Goal: Task Accomplishment & Management: Use online tool/utility

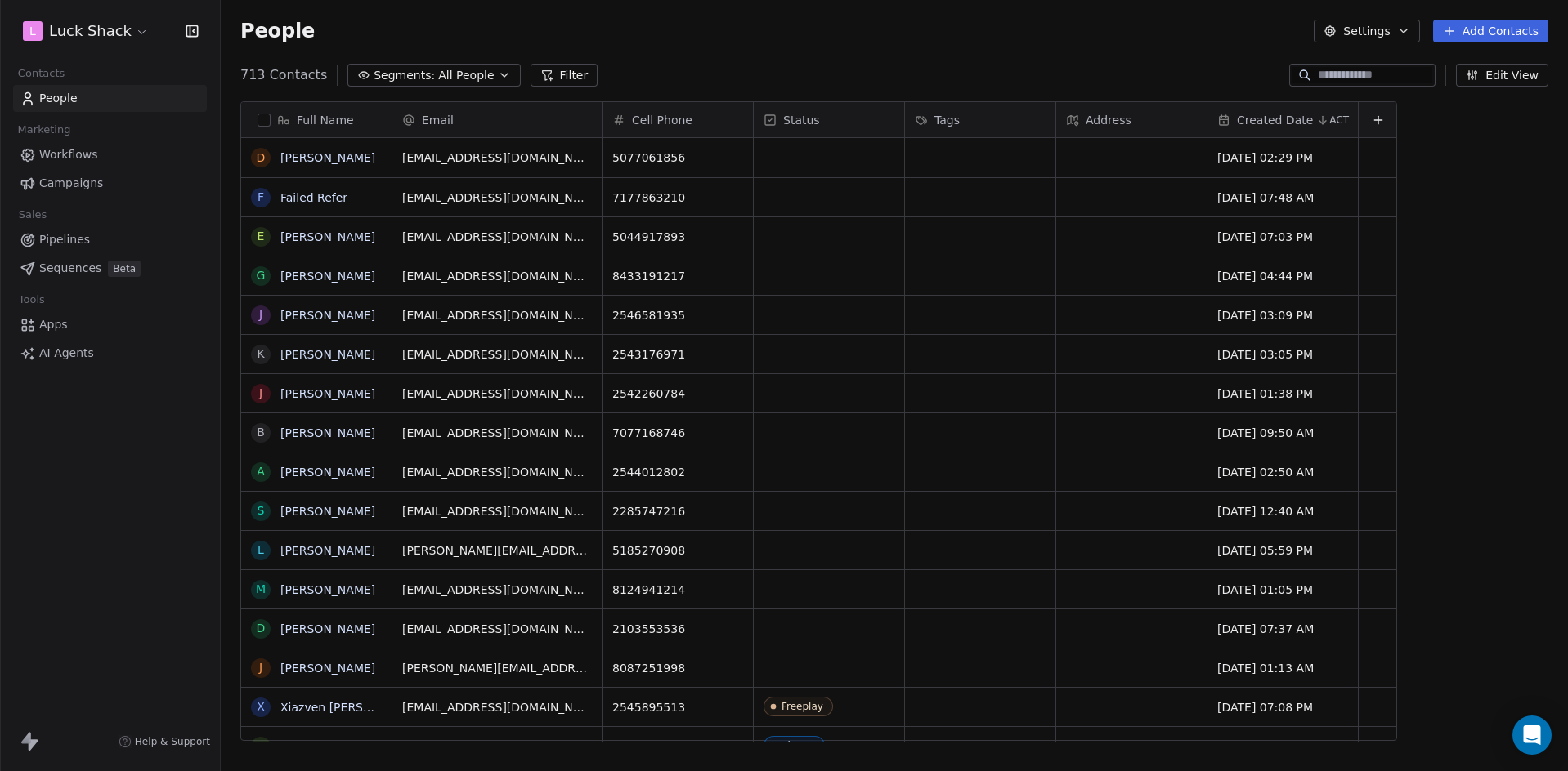
scroll to position [666, 1335]
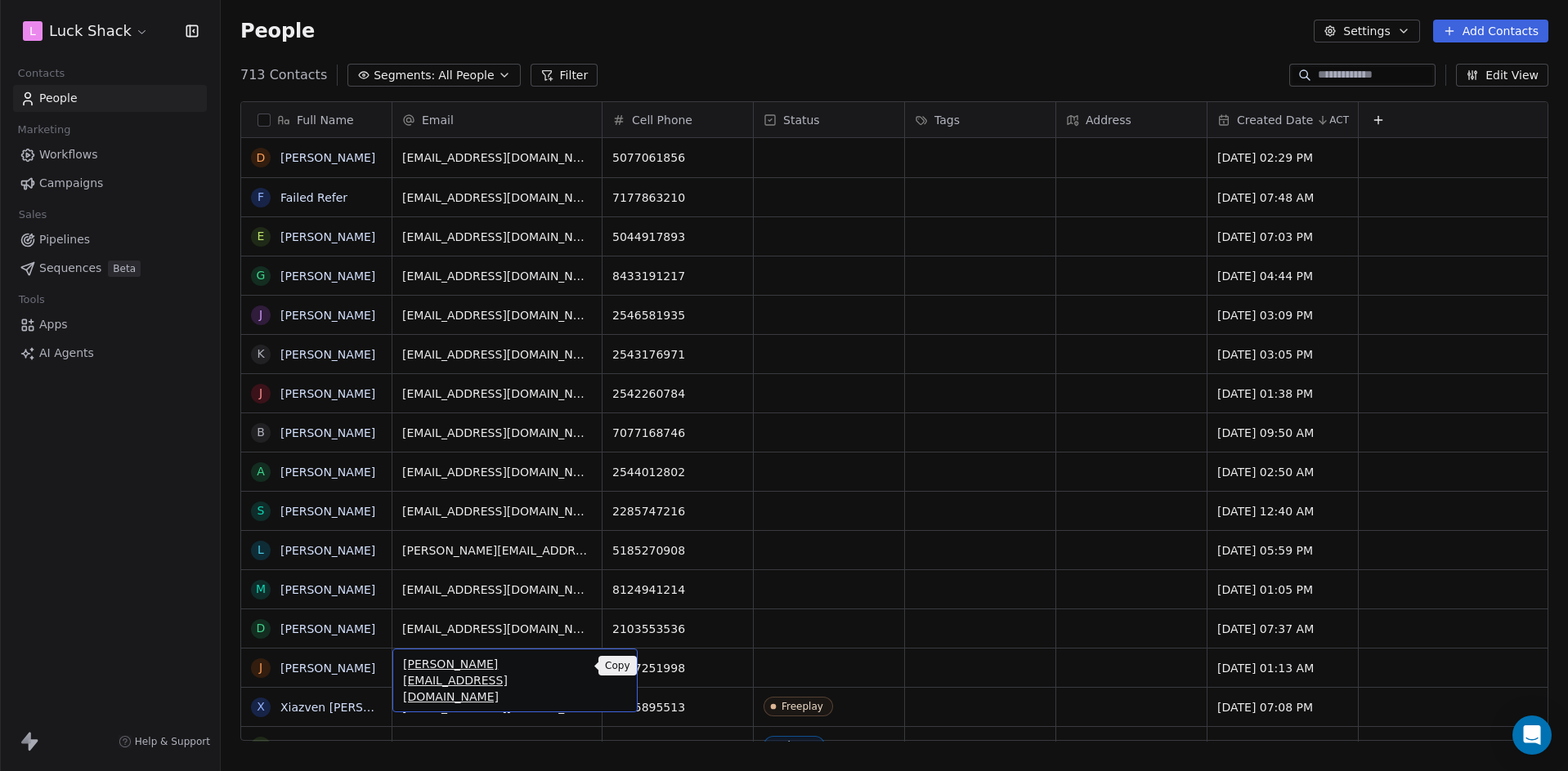
click at [614, 669] on icon "grid" at bounding box center [618, 667] width 7 height 7
click at [791, 661] on html "L Luck Shack Contacts People Marketing Workflows Campaigns Sales Pipelines Sequ…" at bounding box center [784, 386] width 1568 height 771
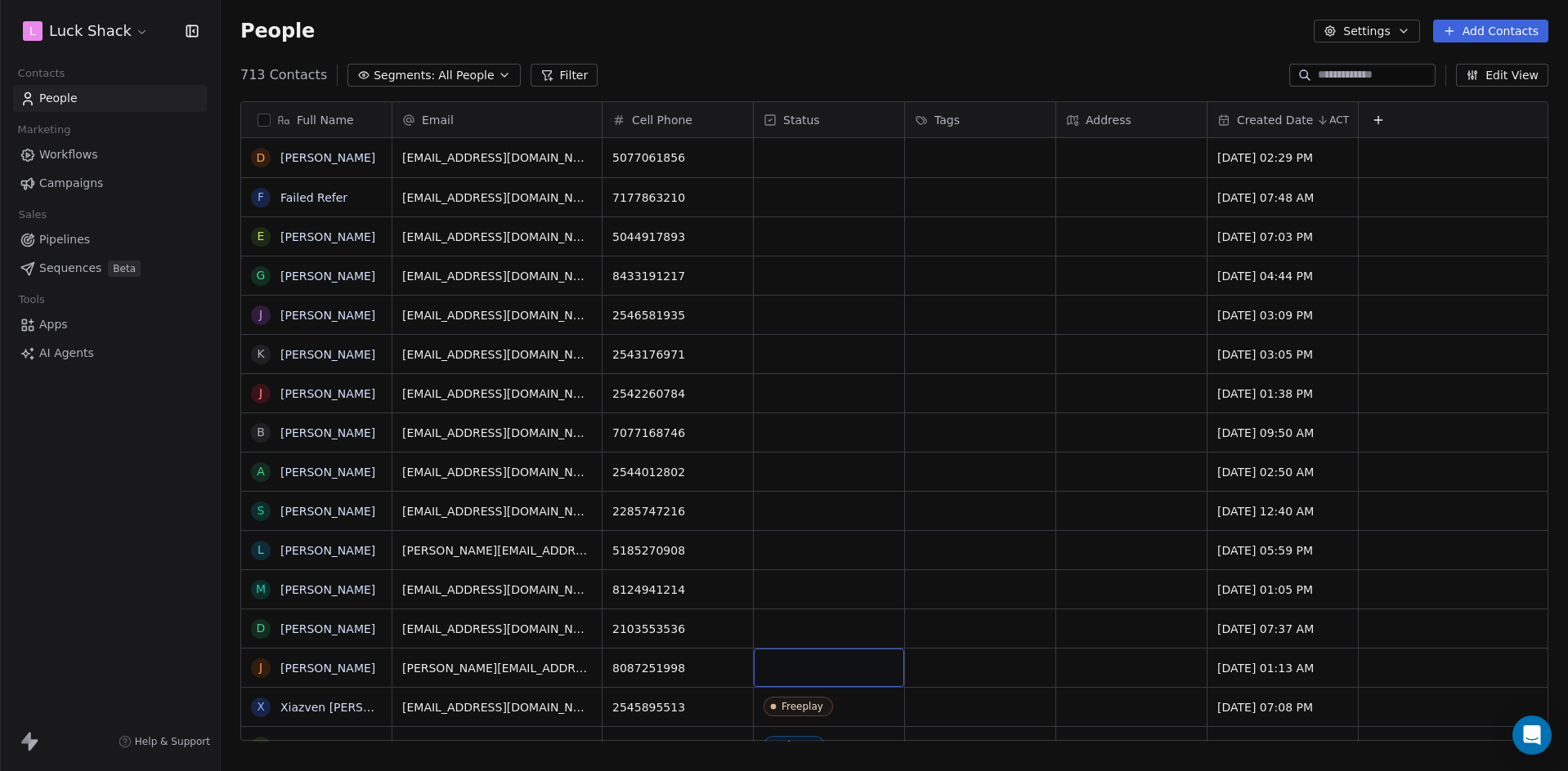
click at [813, 662] on div "grid" at bounding box center [829, 668] width 150 height 39
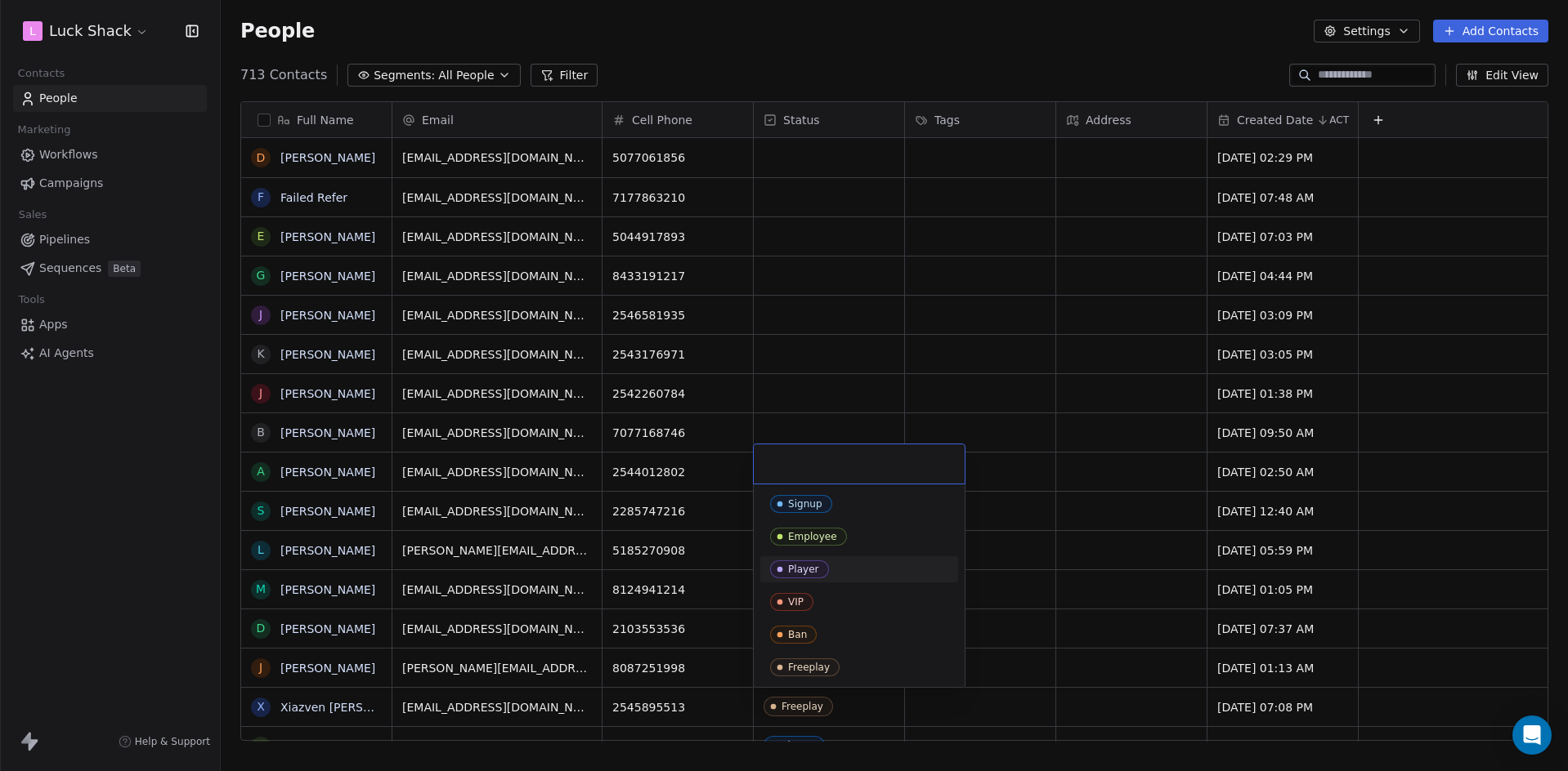
click at [822, 564] on span "Player" at bounding box center [799, 570] width 59 height 18
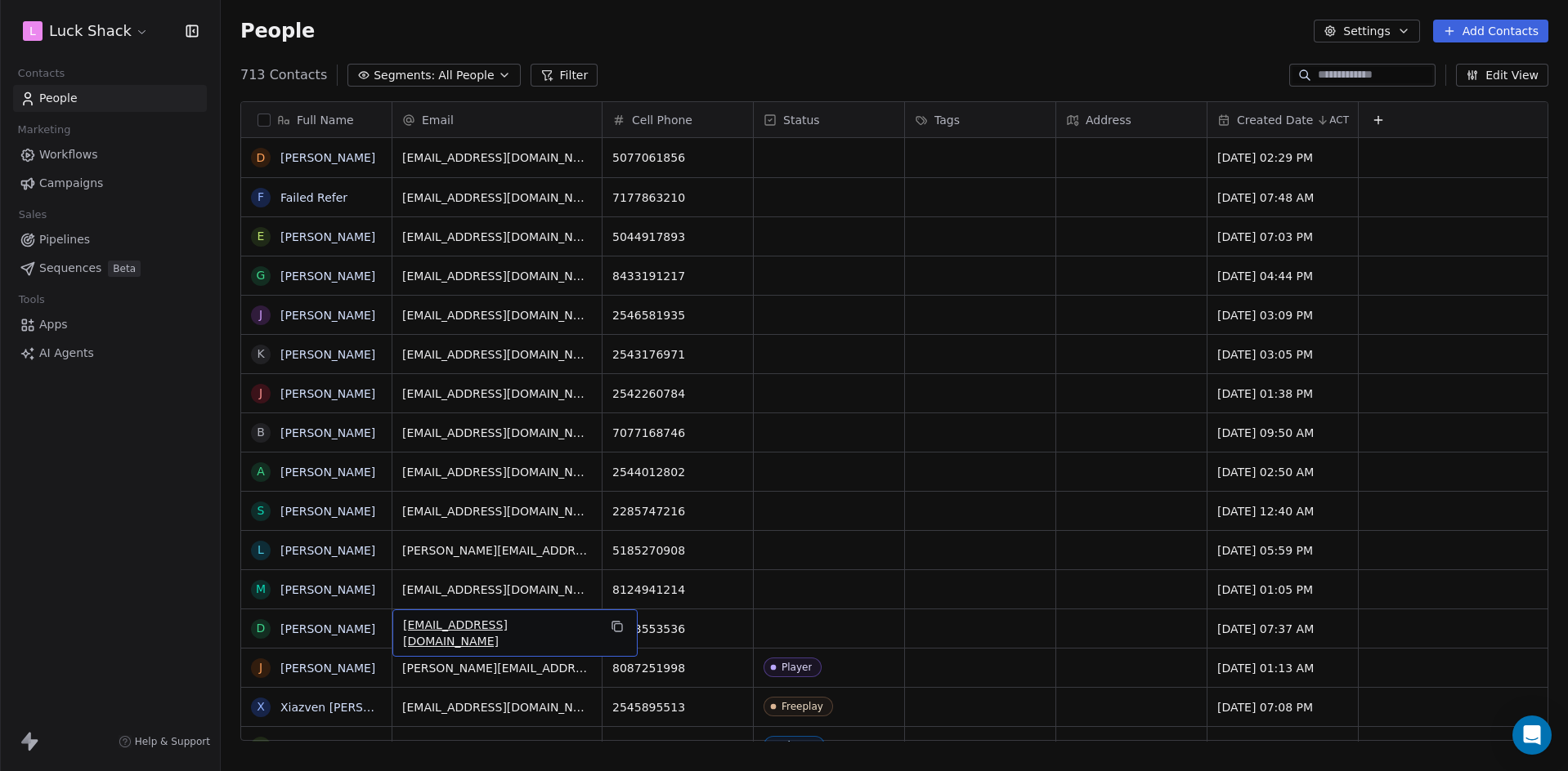
drag, startPoint x: 560, startPoint y: 620, endPoint x: 580, endPoint y: 625, distance: 20.6
click at [610, 626] on icon "grid" at bounding box center [617, 627] width 13 height 13
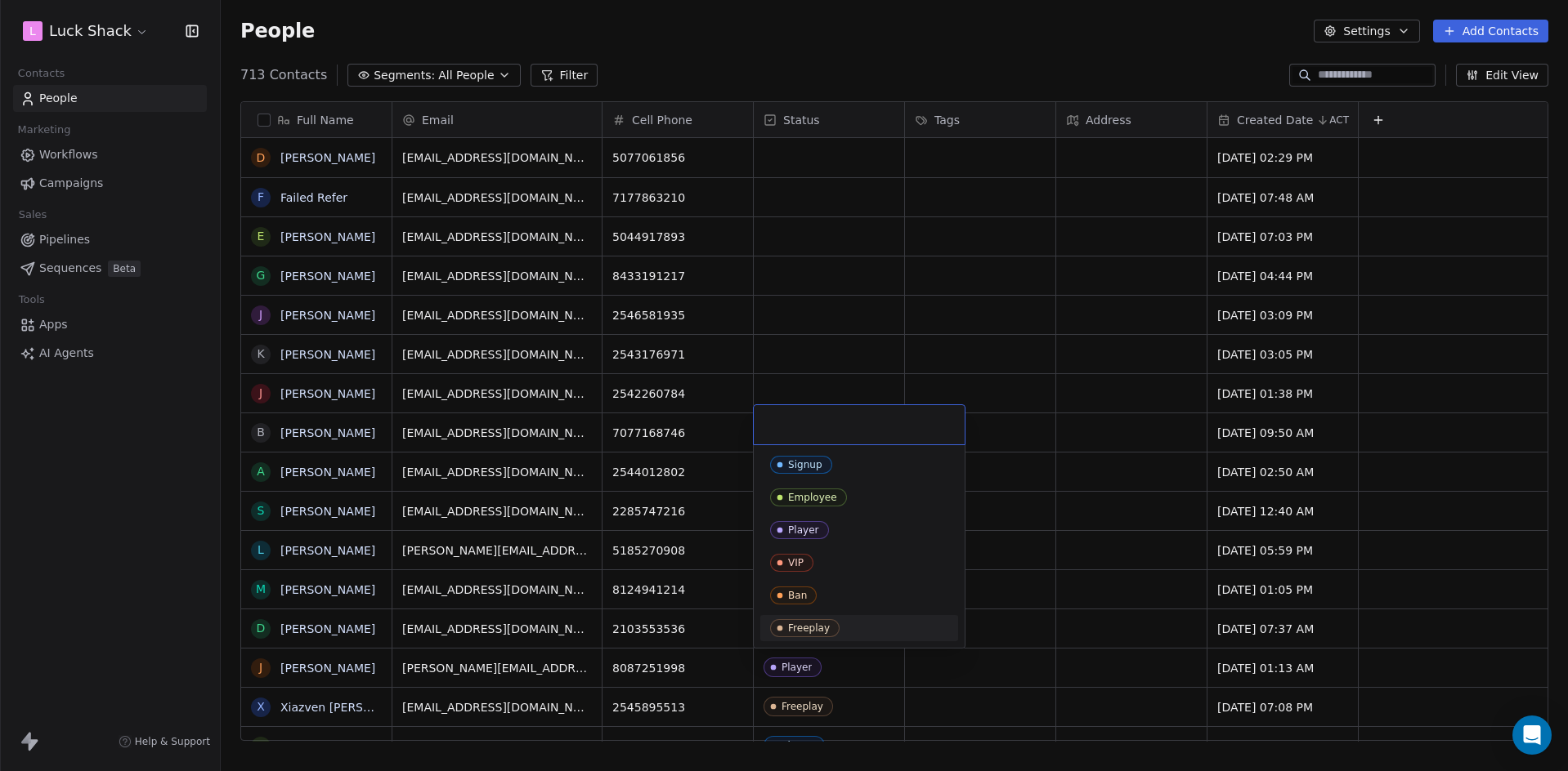
click at [807, 626] on div "Freeplay" at bounding box center [808, 628] width 41 height 12
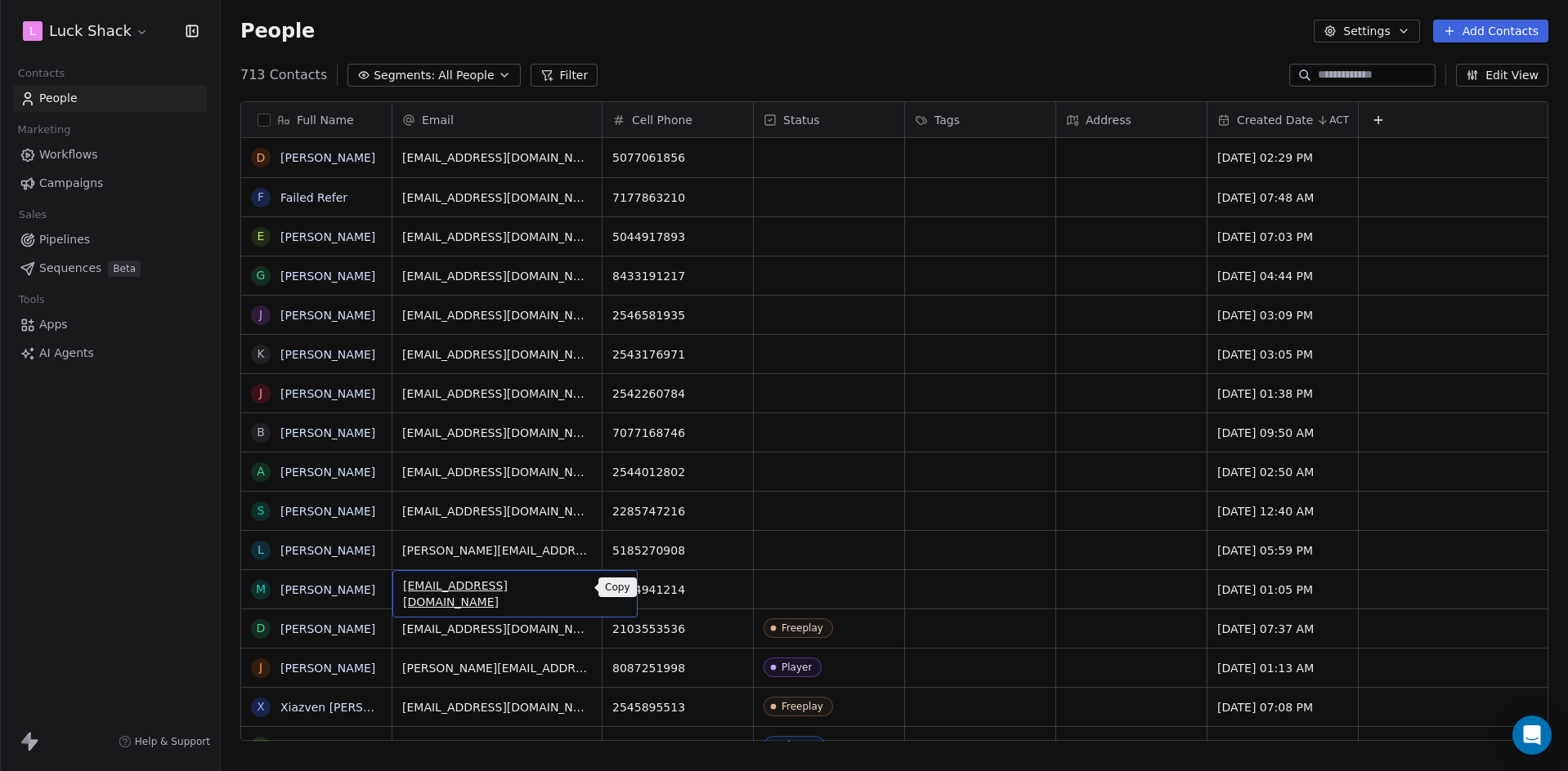
click at [610, 586] on icon "grid" at bounding box center [617, 588] width 13 height 13
click at [807, 584] on div "grid" at bounding box center [829, 589] width 150 height 39
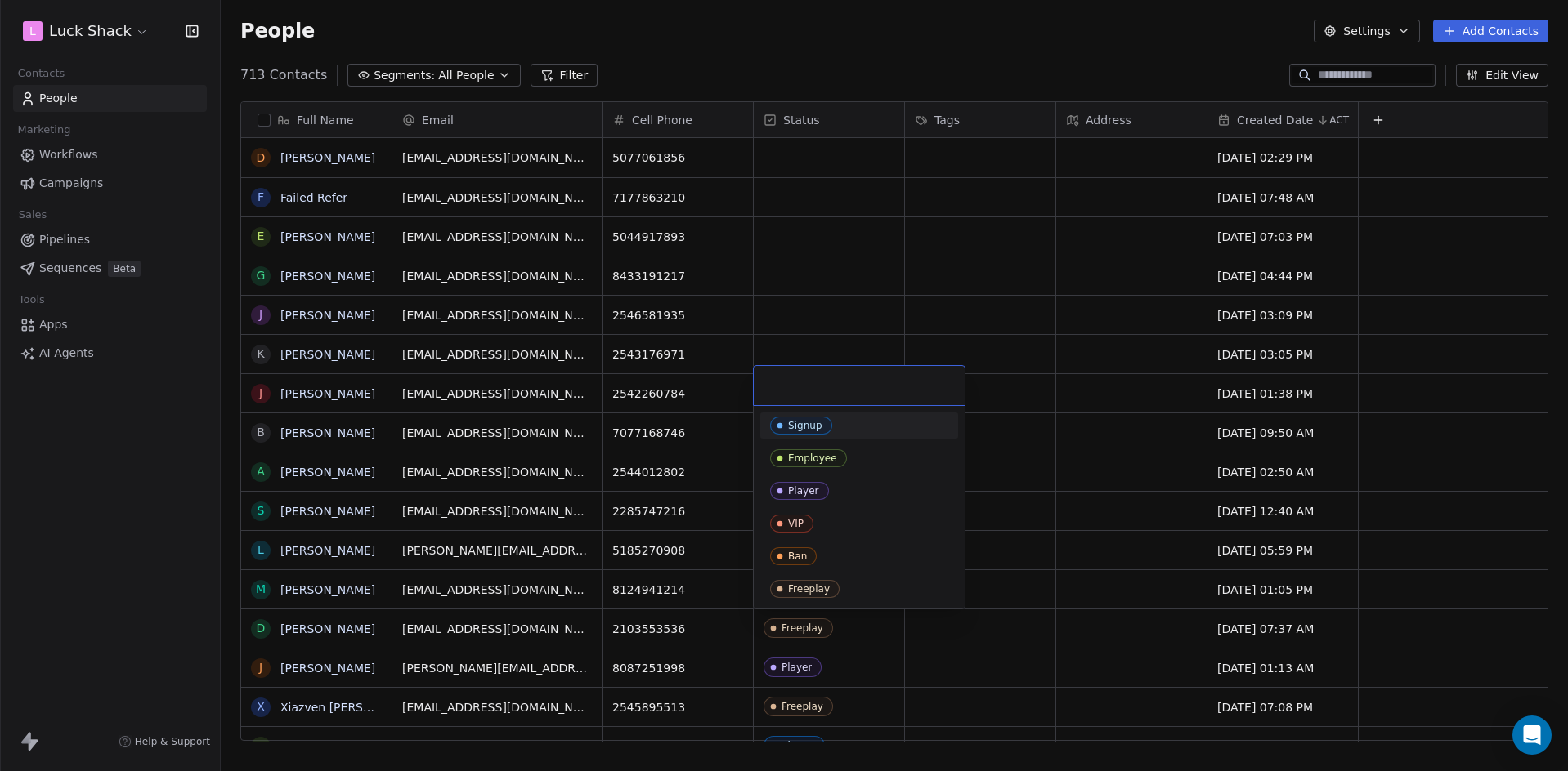
click at [818, 426] on div "Signup" at bounding box center [805, 426] width 35 height 12
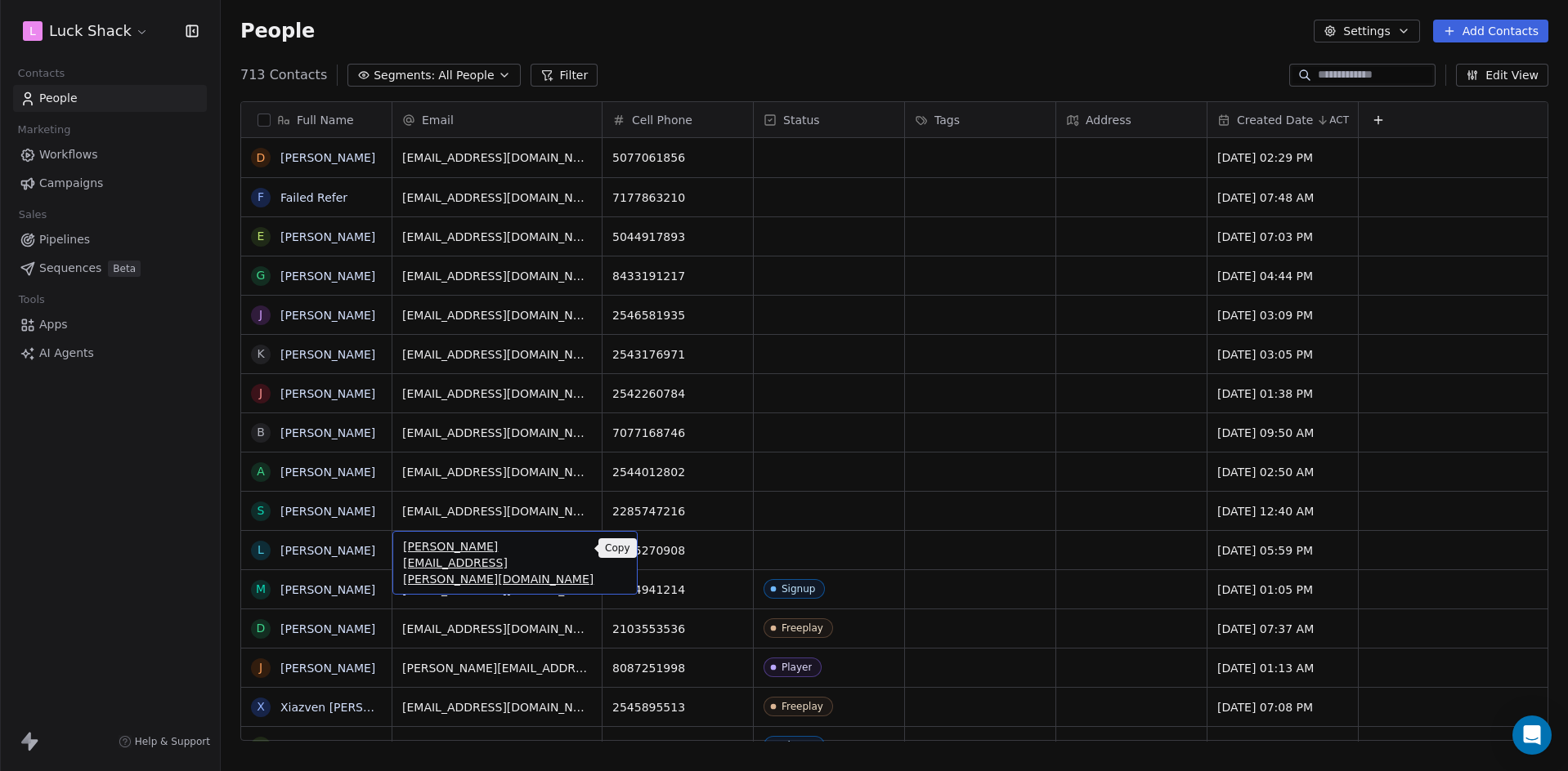
click at [608, 551] on button "grid" at bounding box center [618, 548] width 20 height 20
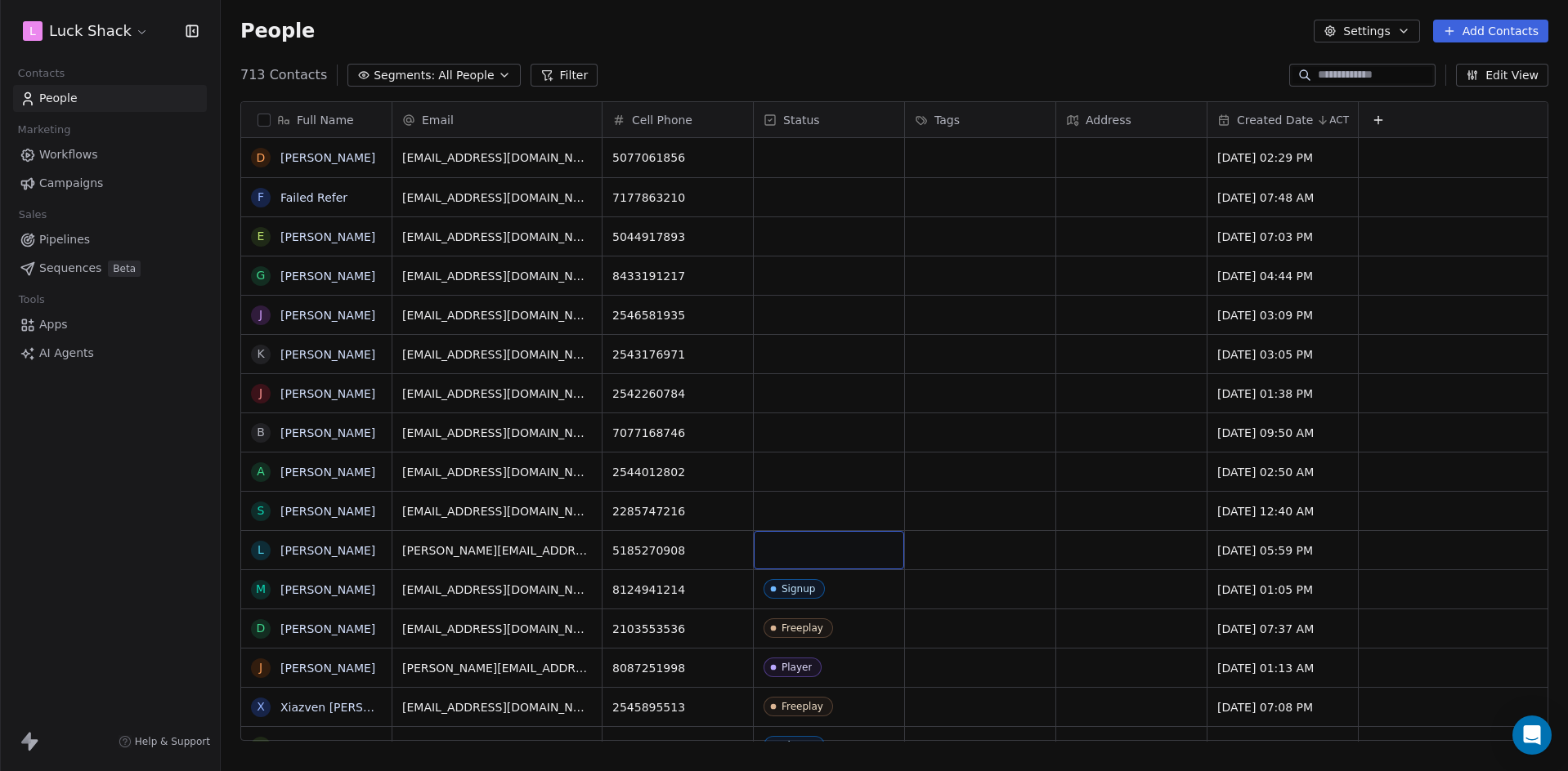
click at [822, 551] on div "grid" at bounding box center [829, 550] width 150 height 39
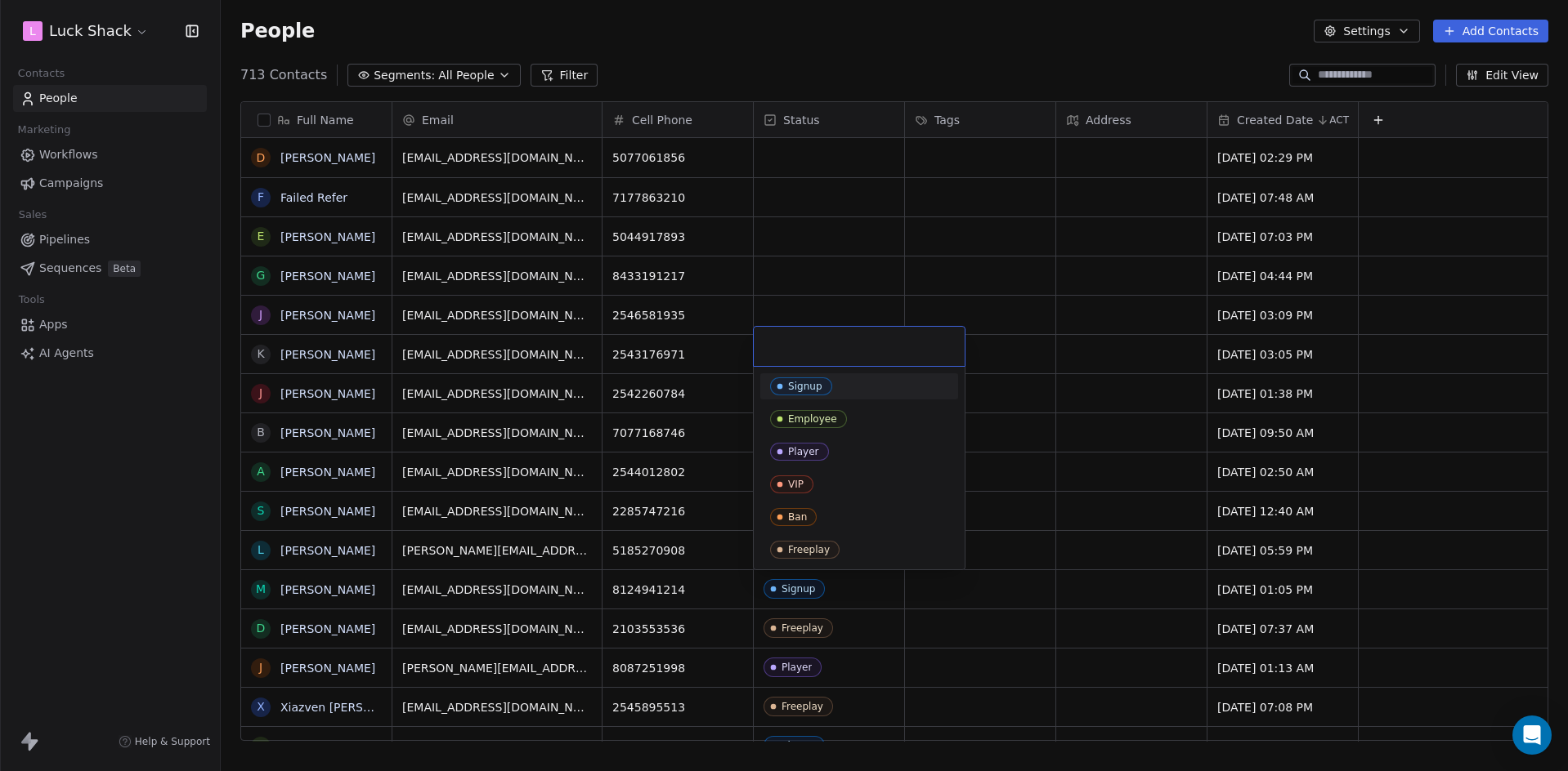
click at [827, 392] on span "Signup" at bounding box center [801, 386] width 62 height 18
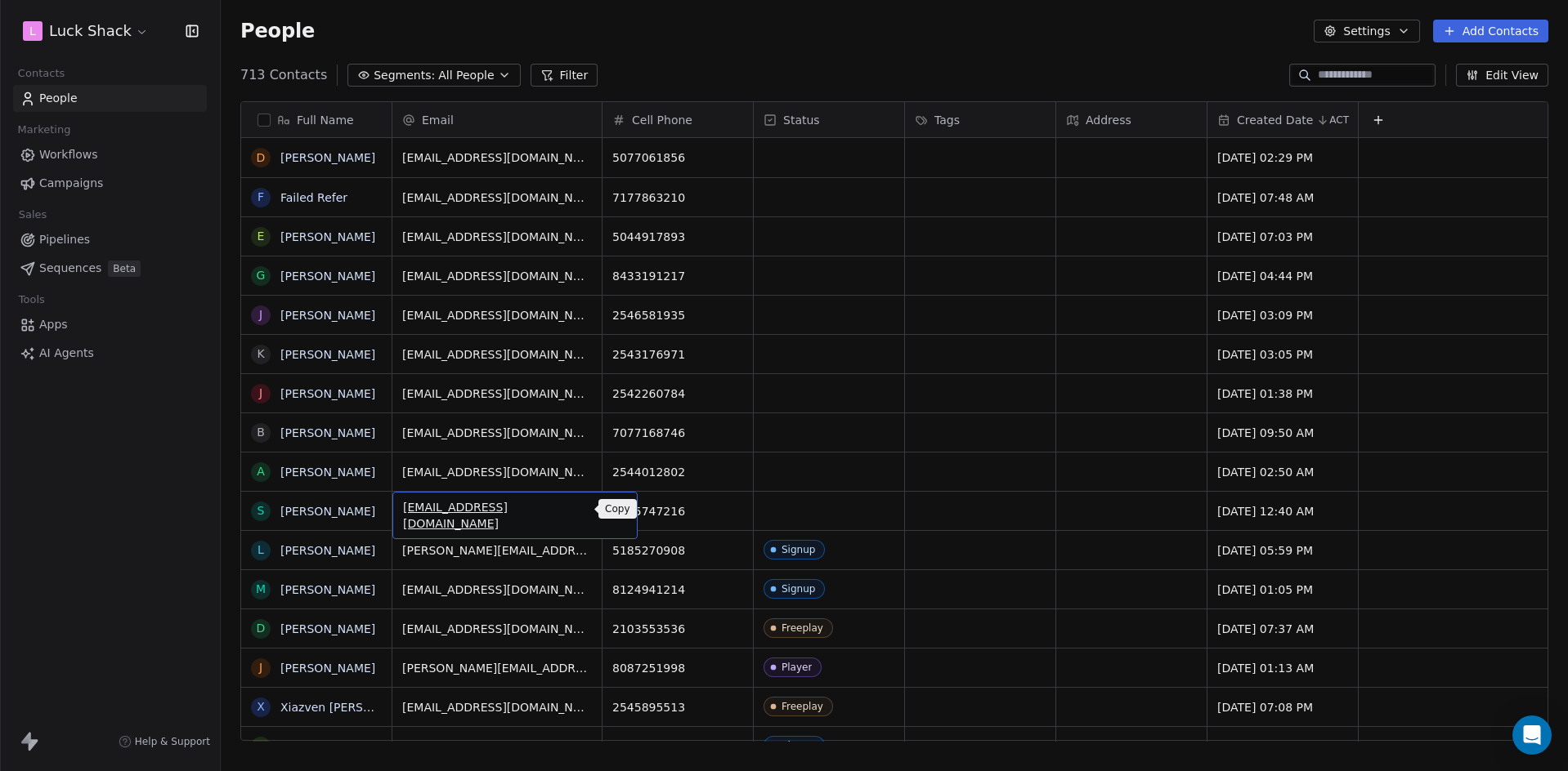
click at [610, 510] on icon "grid" at bounding box center [617, 509] width 13 height 13
click at [795, 510] on html "L Luck Shack Contacts People Marketing Workflows Campaigns Sales Pipelines Sequ…" at bounding box center [784, 386] width 1568 height 771
click at [810, 504] on div "grid" at bounding box center [829, 511] width 150 height 39
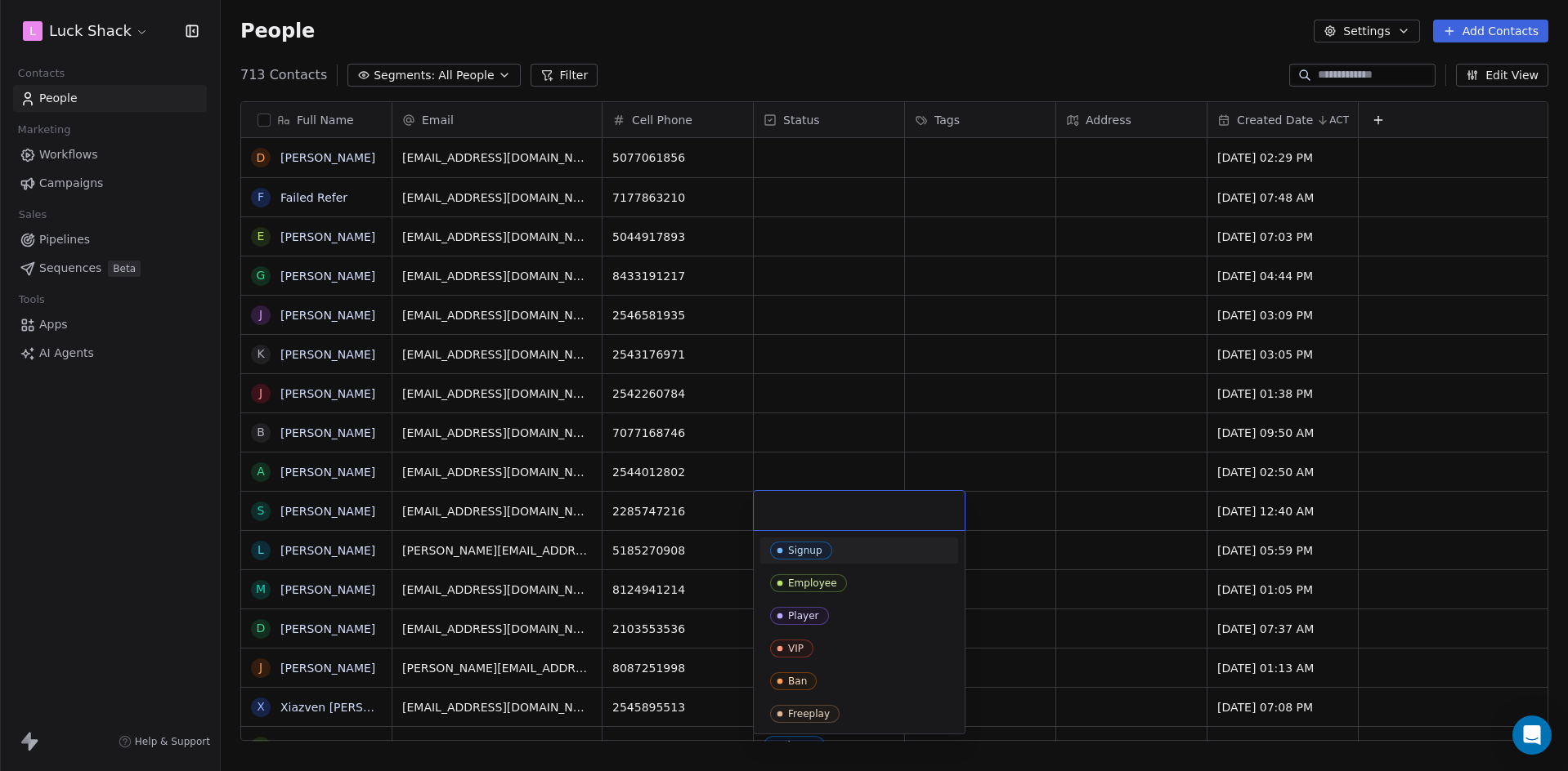
click at [827, 544] on span "Signup" at bounding box center [801, 551] width 62 height 18
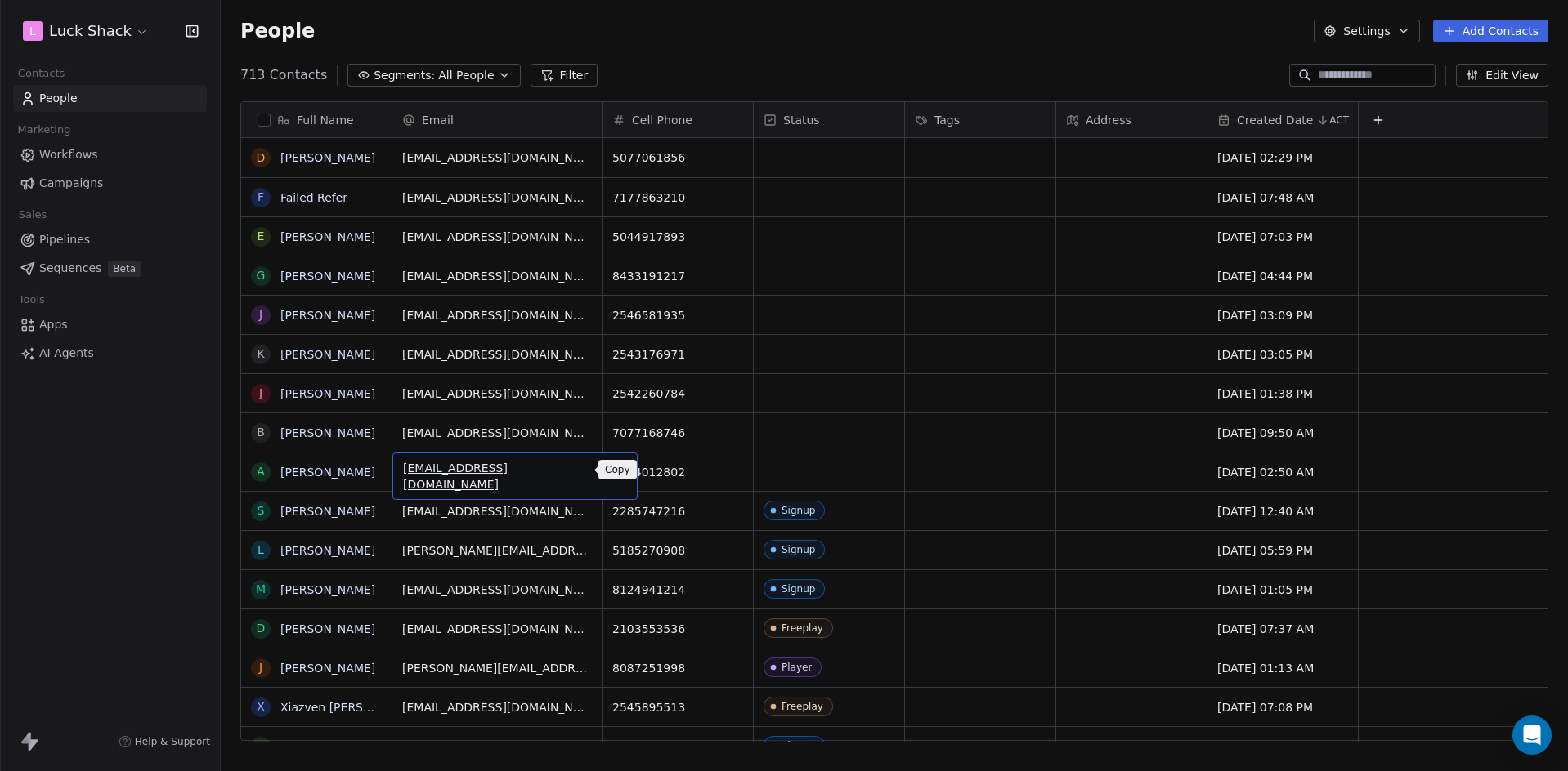
click at [610, 474] on icon "grid" at bounding box center [617, 470] width 13 height 13
click at [845, 479] on div "grid" at bounding box center [829, 471] width 150 height 39
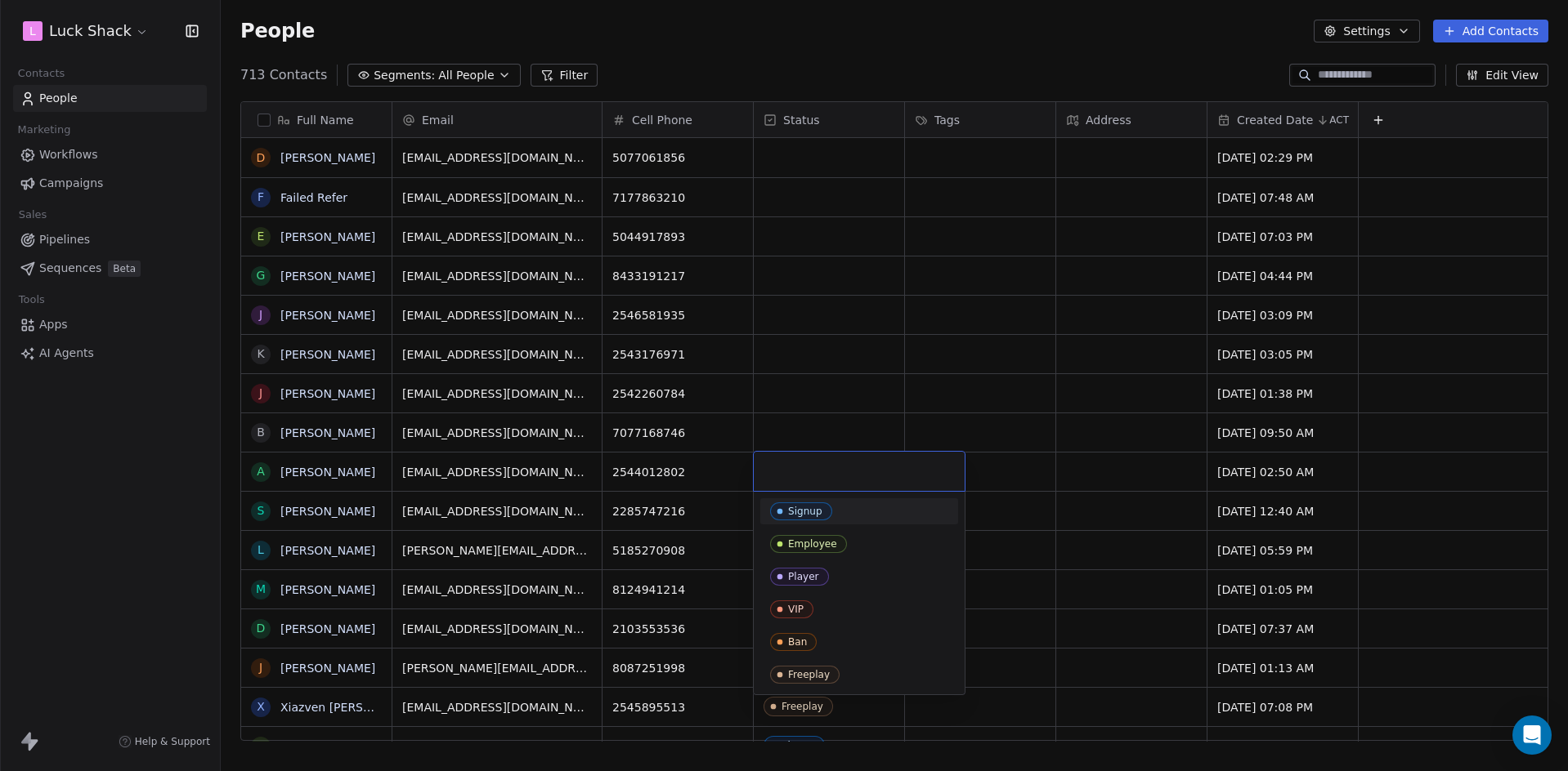
click at [820, 516] on div "Signup" at bounding box center [805, 512] width 35 height 12
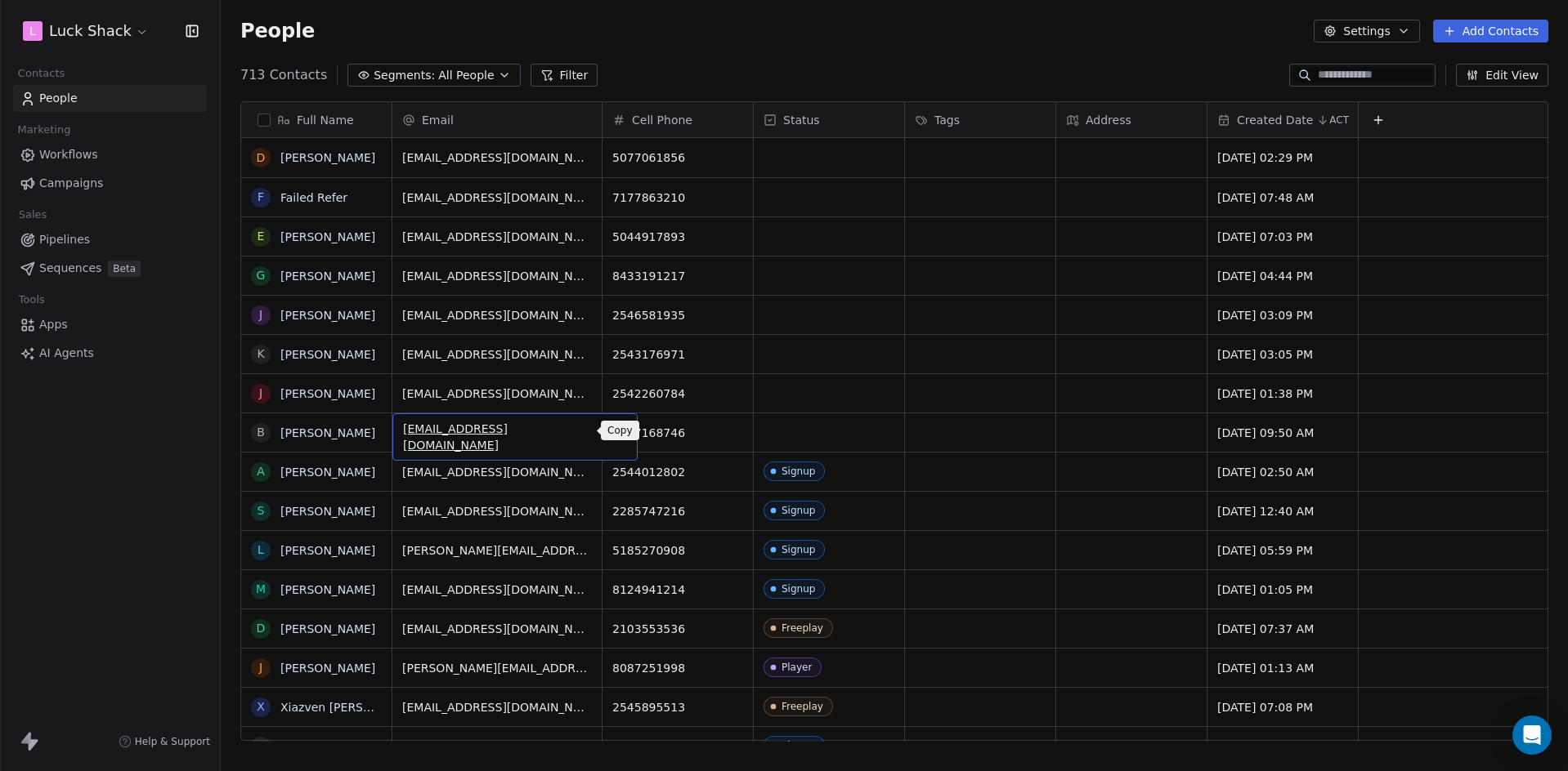
click at [610, 435] on icon "grid" at bounding box center [617, 431] width 13 height 13
click at [787, 432] on div "grid" at bounding box center [829, 433] width 150 height 39
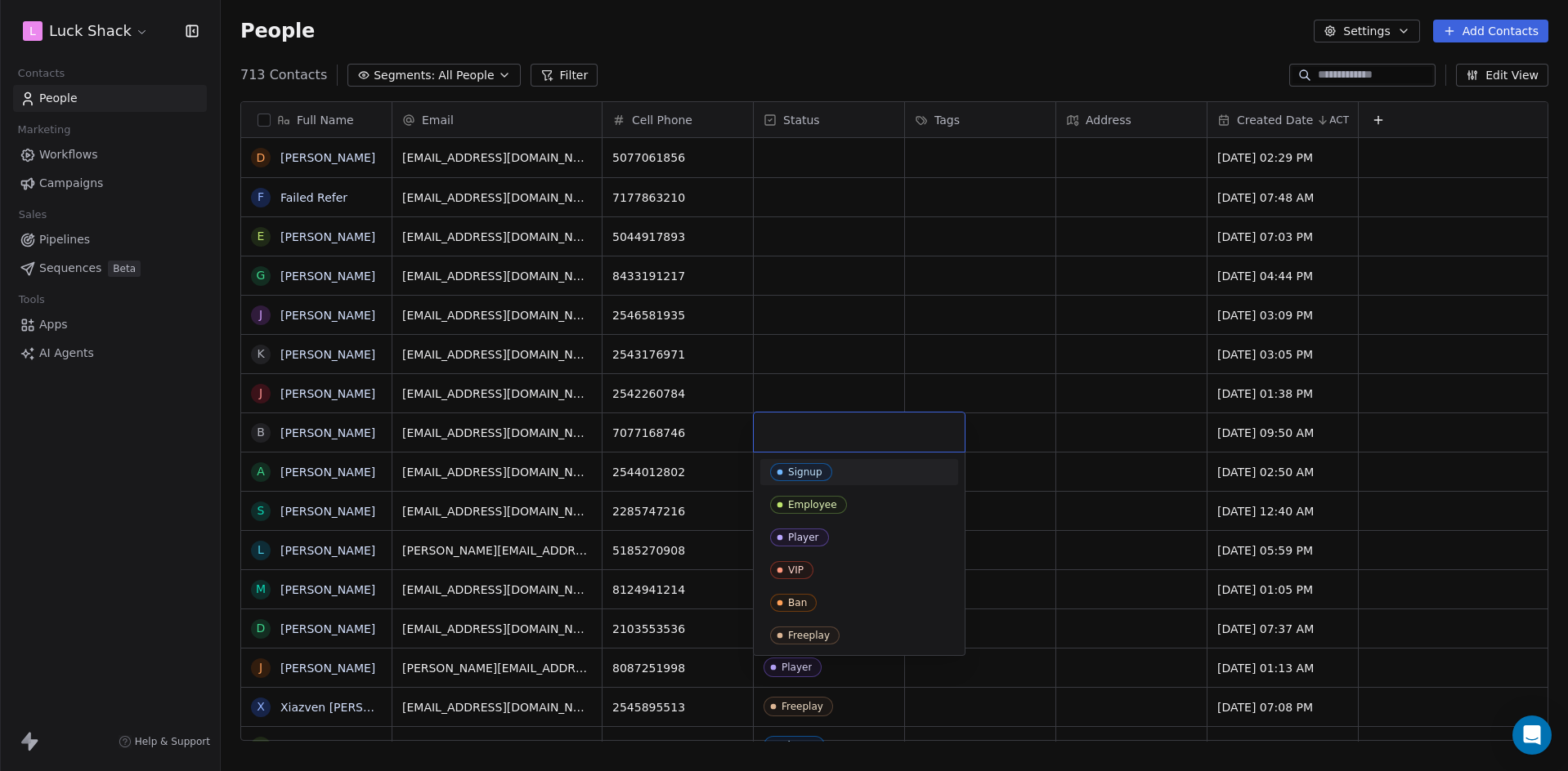
drag, startPoint x: 797, startPoint y: 470, endPoint x: 789, endPoint y: 460, distance: 12.8
click at [797, 471] on div "Signup" at bounding box center [805, 472] width 35 height 12
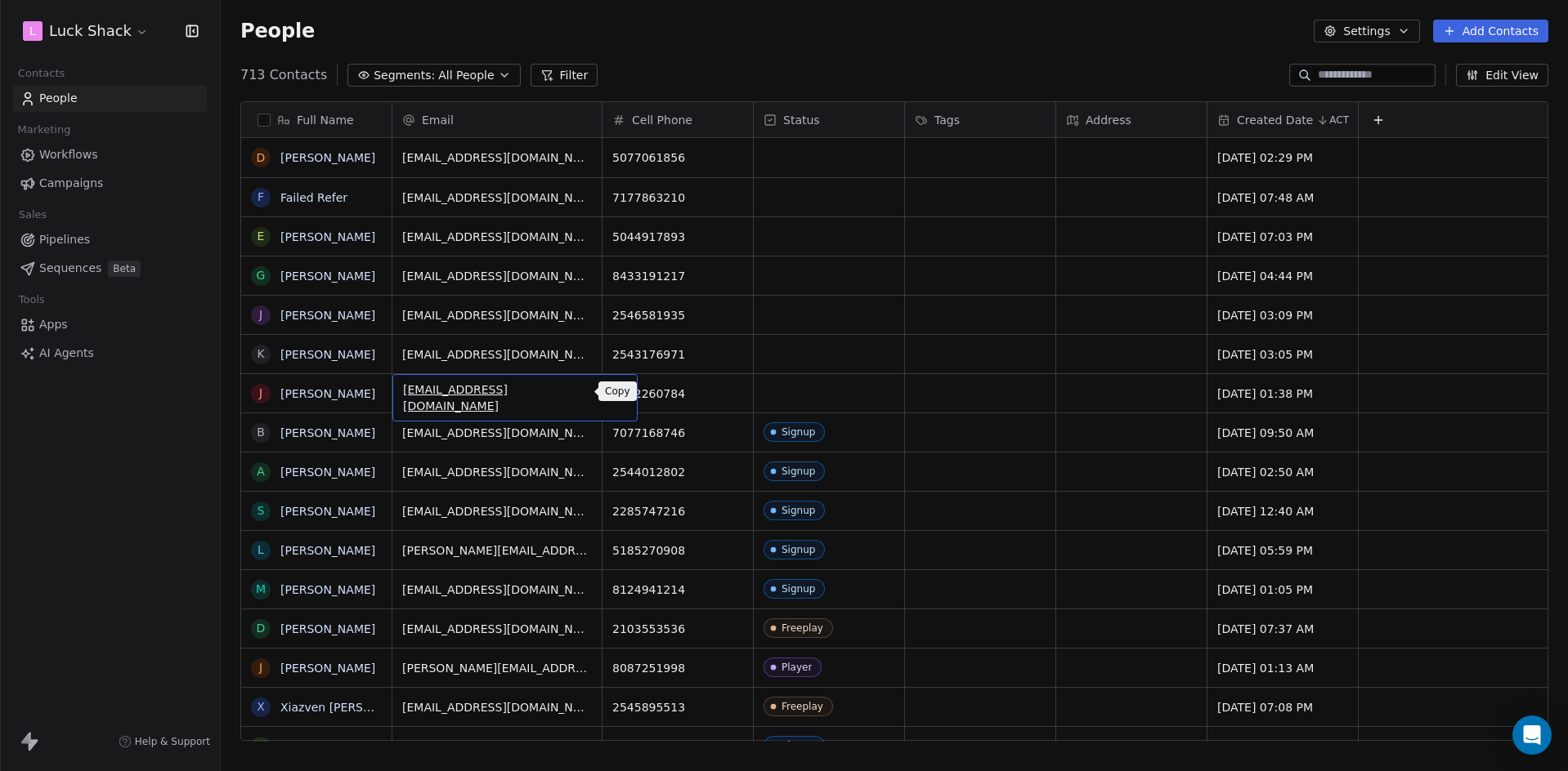
click at [614, 395] on icon "grid" at bounding box center [618, 392] width 7 height 7
click at [801, 395] on div "grid" at bounding box center [829, 393] width 150 height 39
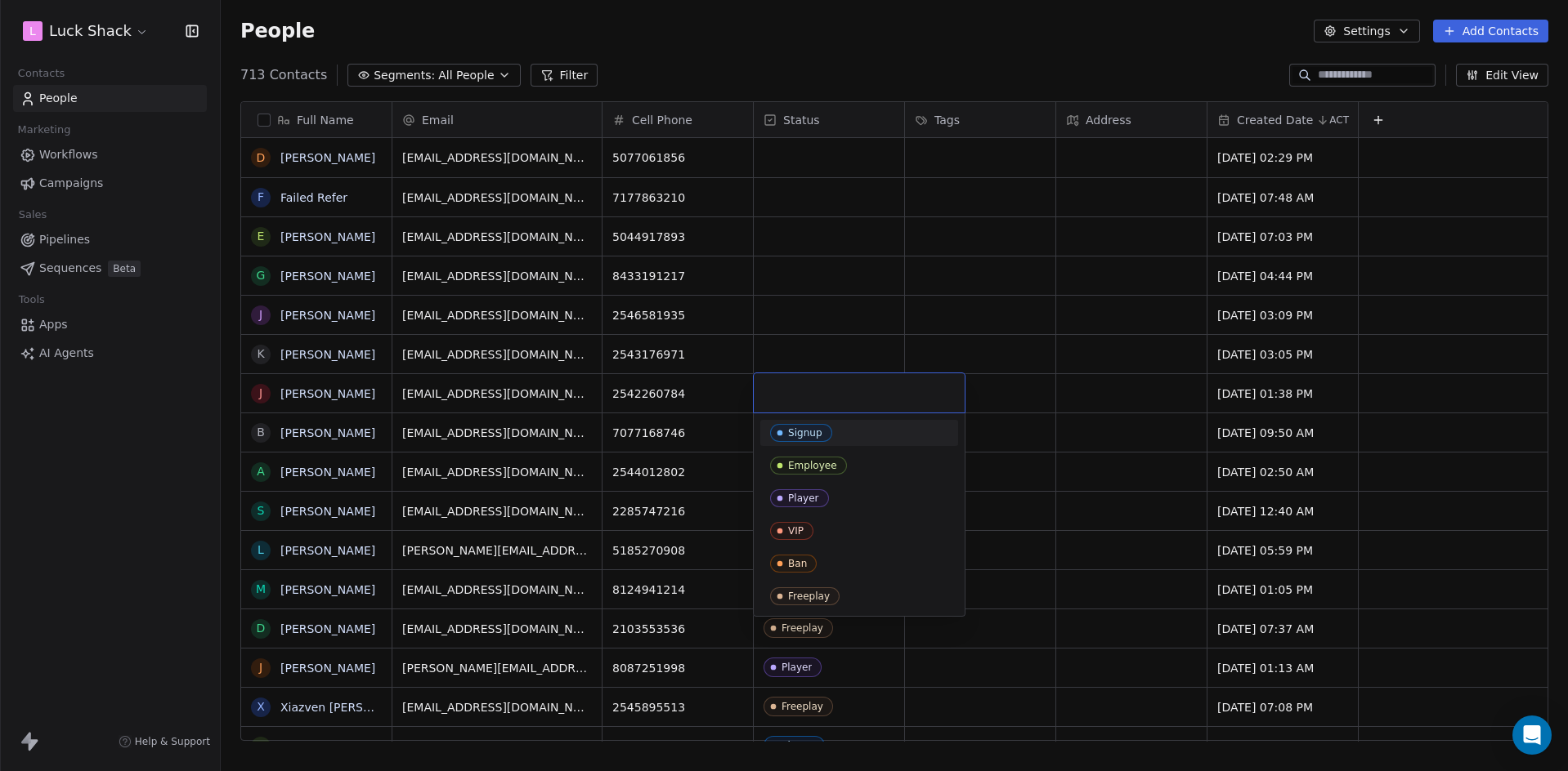
click at [835, 437] on div "Signup" at bounding box center [860, 433] width 178 height 18
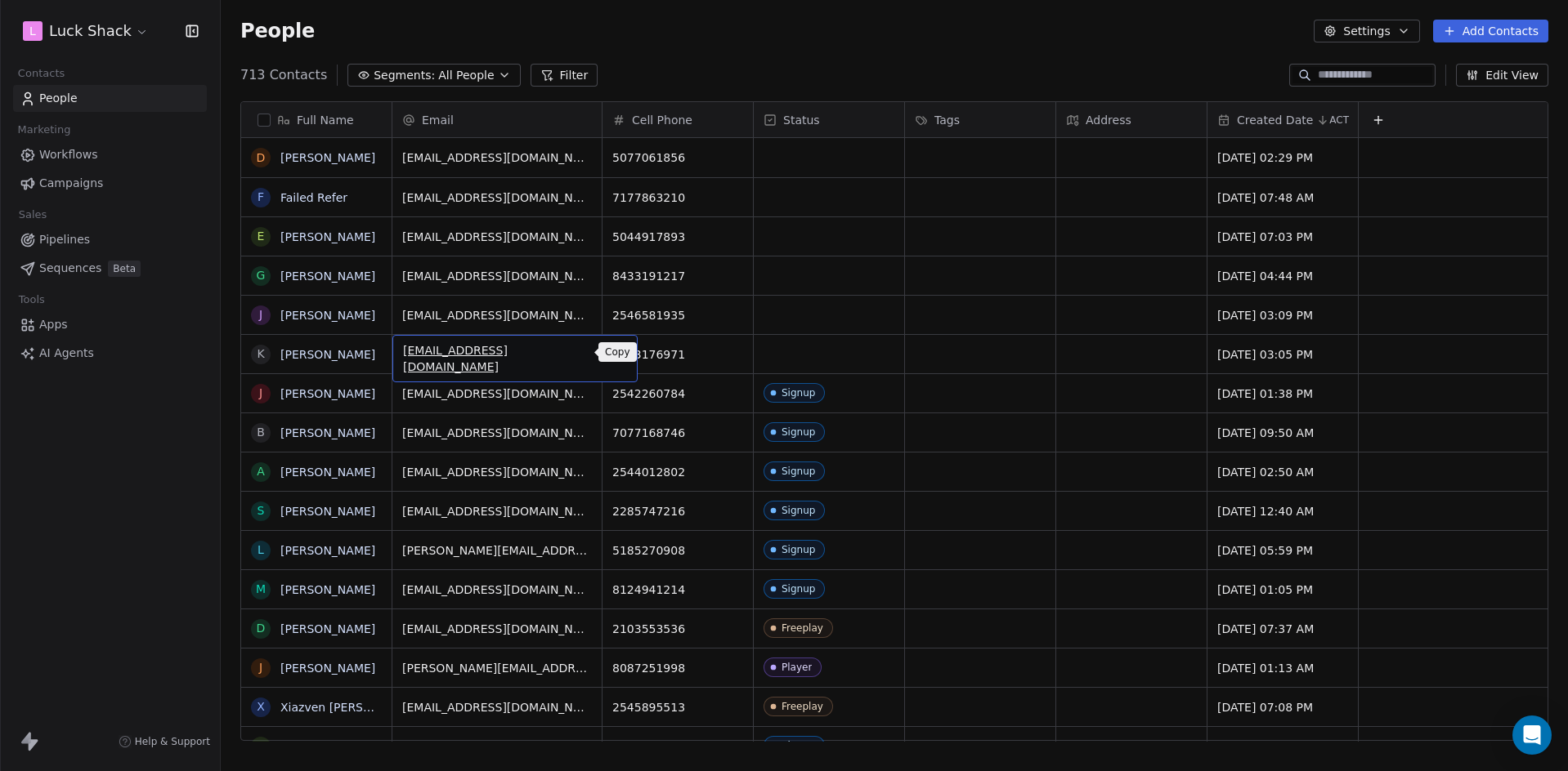
click at [610, 356] on icon "grid" at bounding box center [617, 352] width 13 height 13
click at [850, 350] on div "grid" at bounding box center [829, 354] width 150 height 39
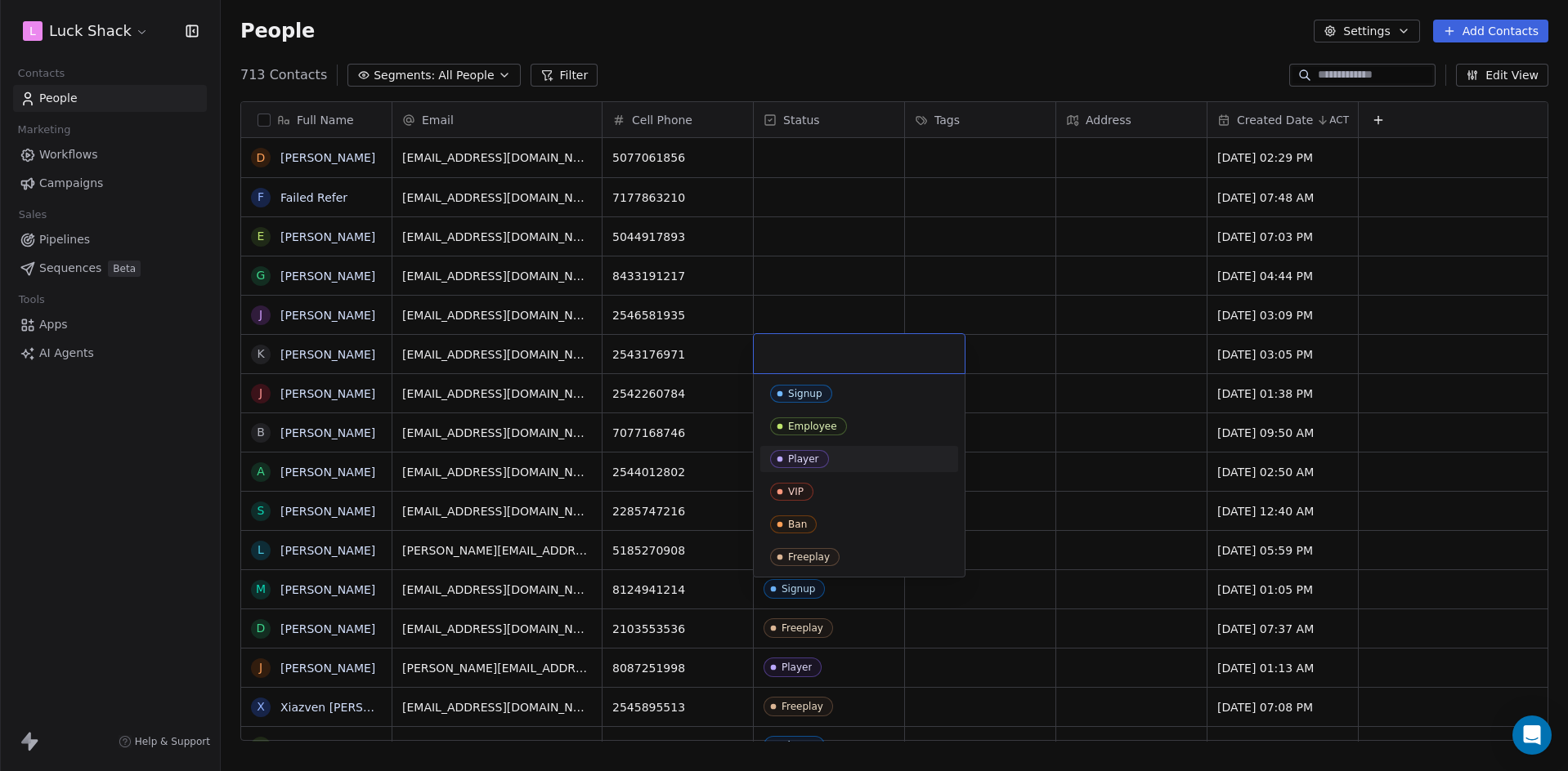
click at [832, 461] on div "Player" at bounding box center [860, 459] width 178 height 18
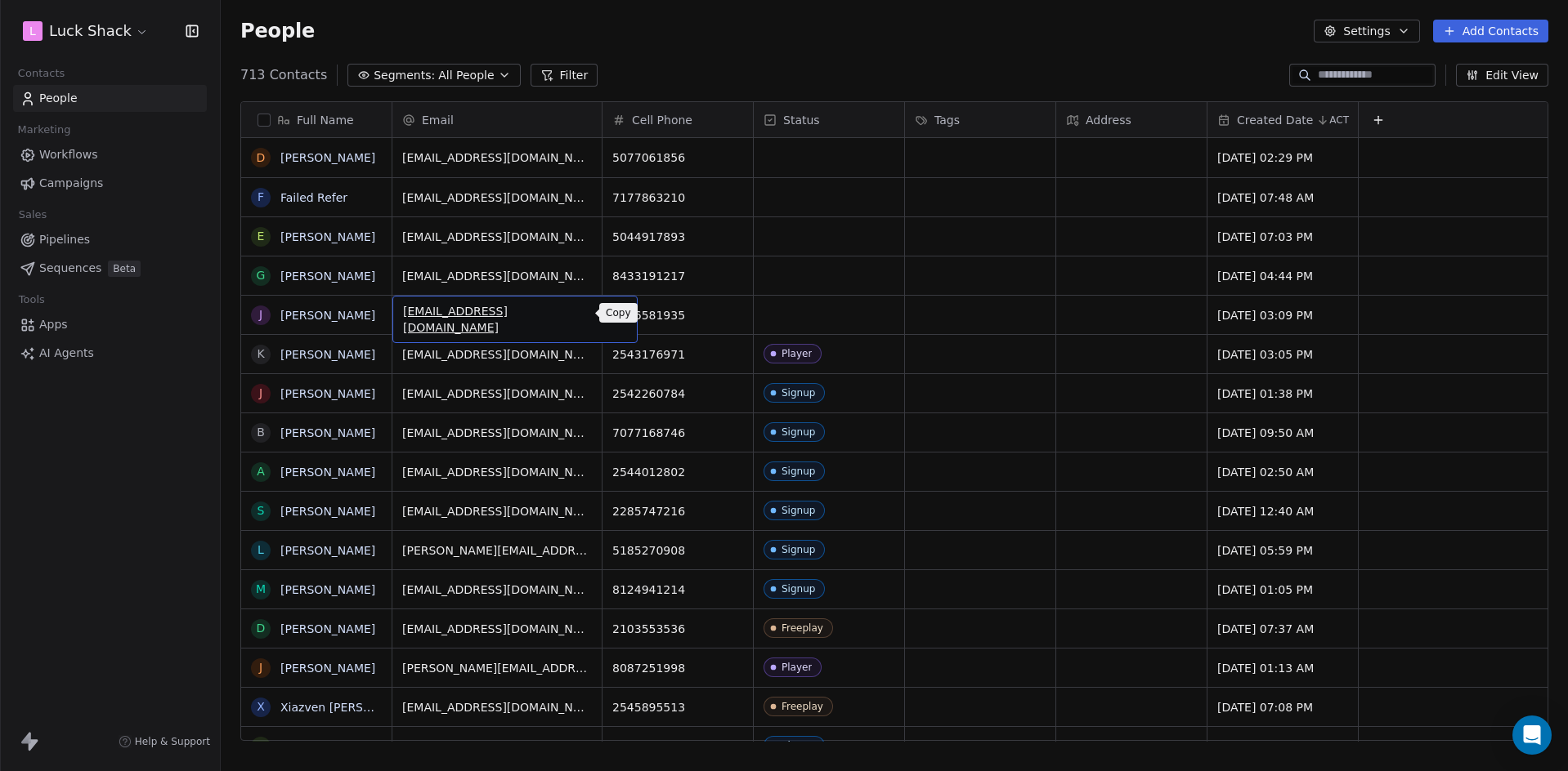
click at [608, 316] on button "grid" at bounding box center [618, 313] width 20 height 20
click at [781, 322] on div "grid" at bounding box center [829, 315] width 150 height 39
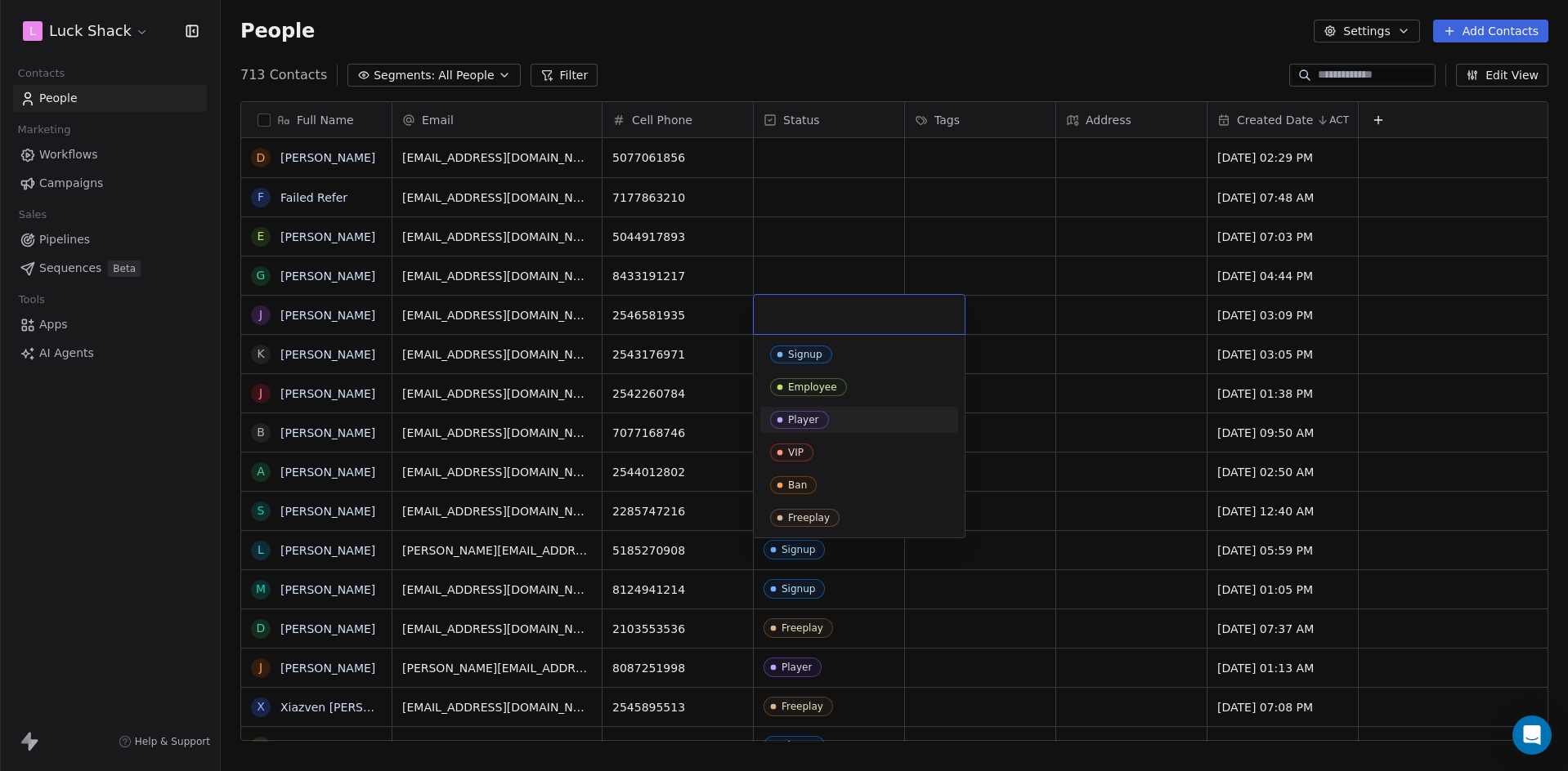
click at [814, 431] on div "Player" at bounding box center [860, 420] width 198 height 26
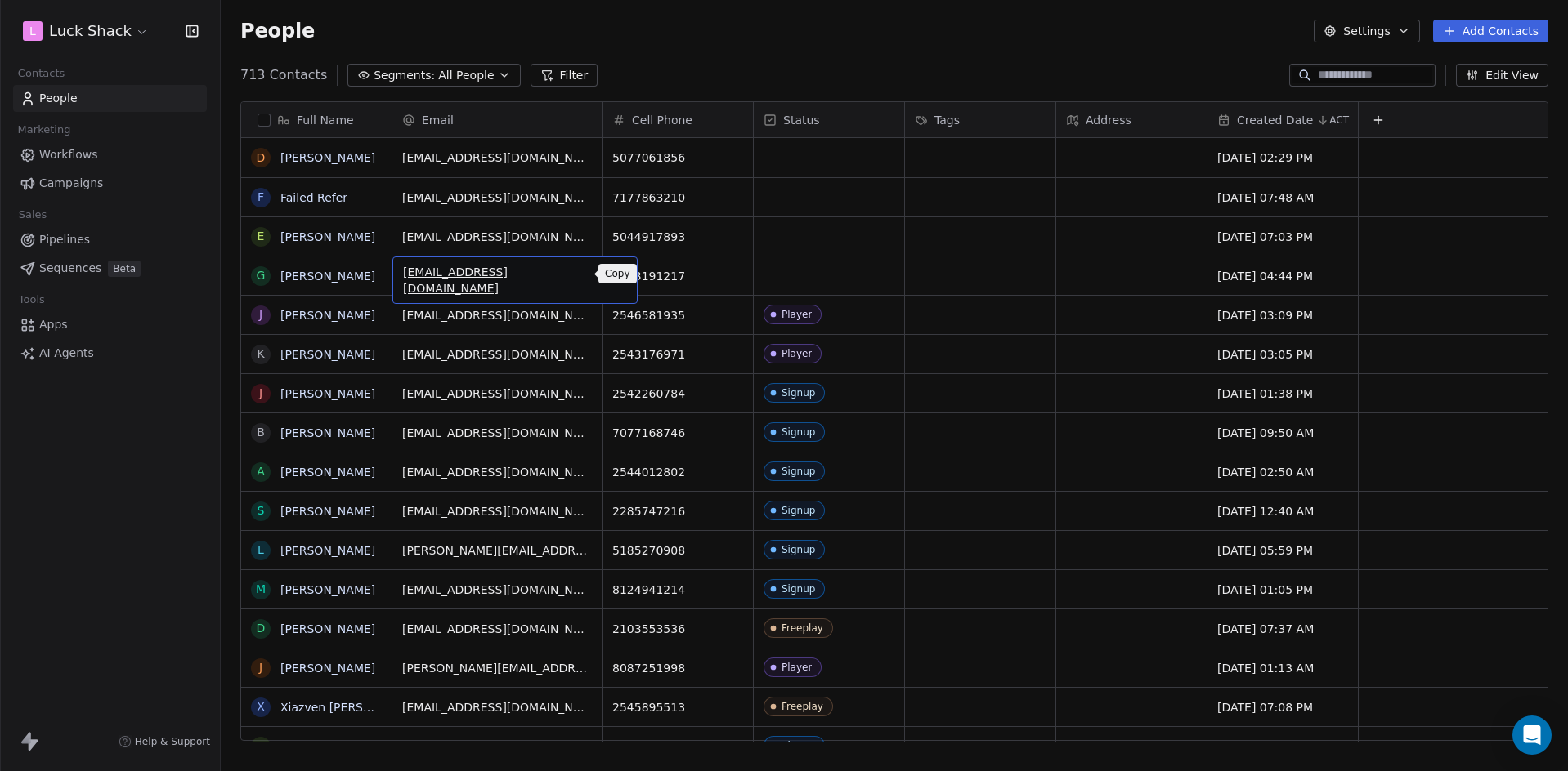
click at [608, 277] on button "grid" at bounding box center [618, 274] width 20 height 20
click at [798, 274] on div "grid" at bounding box center [829, 276] width 150 height 39
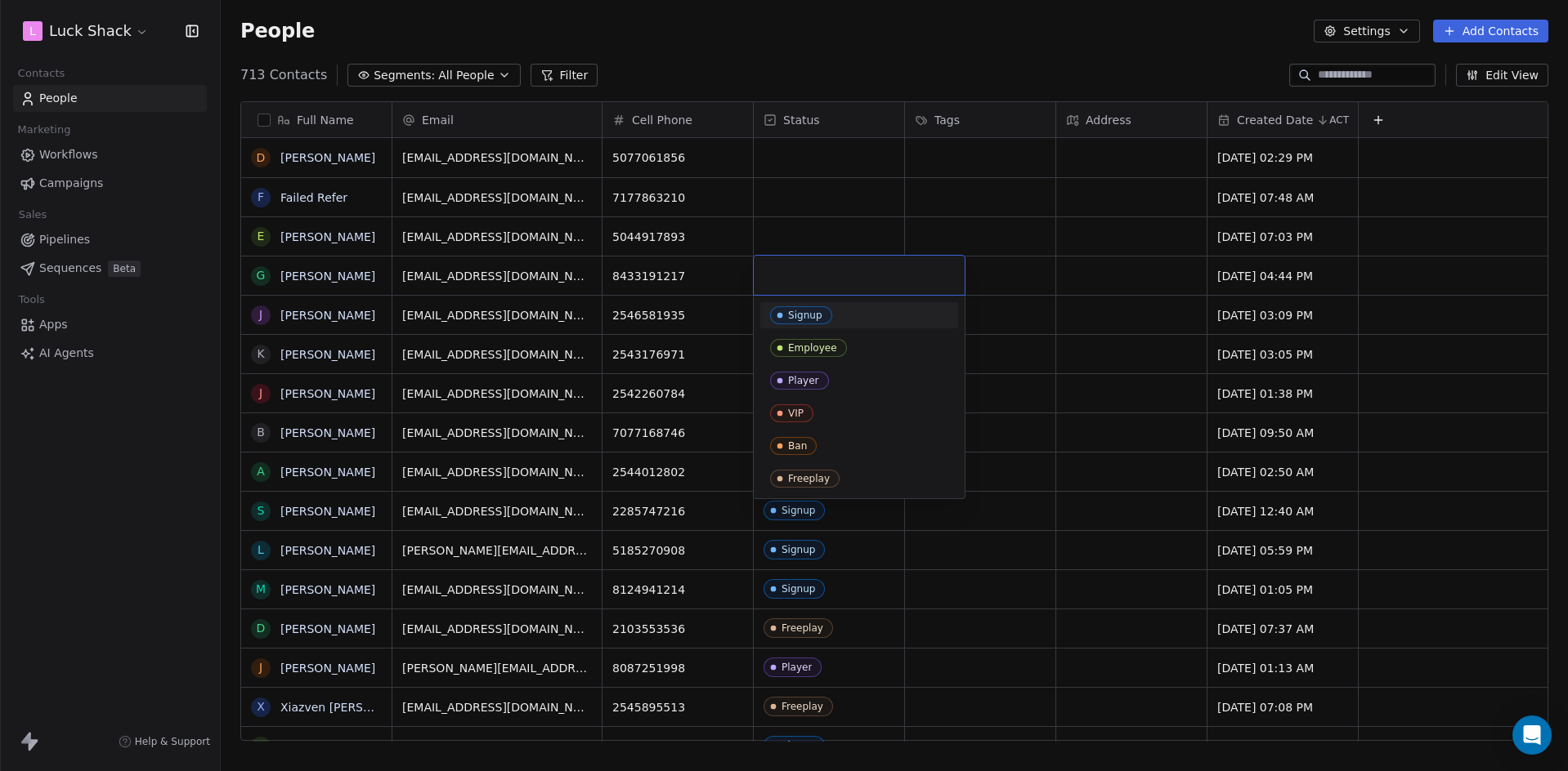
click at [822, 318] on span "Signup" at bounding box center [801, 315] width 62 height 18
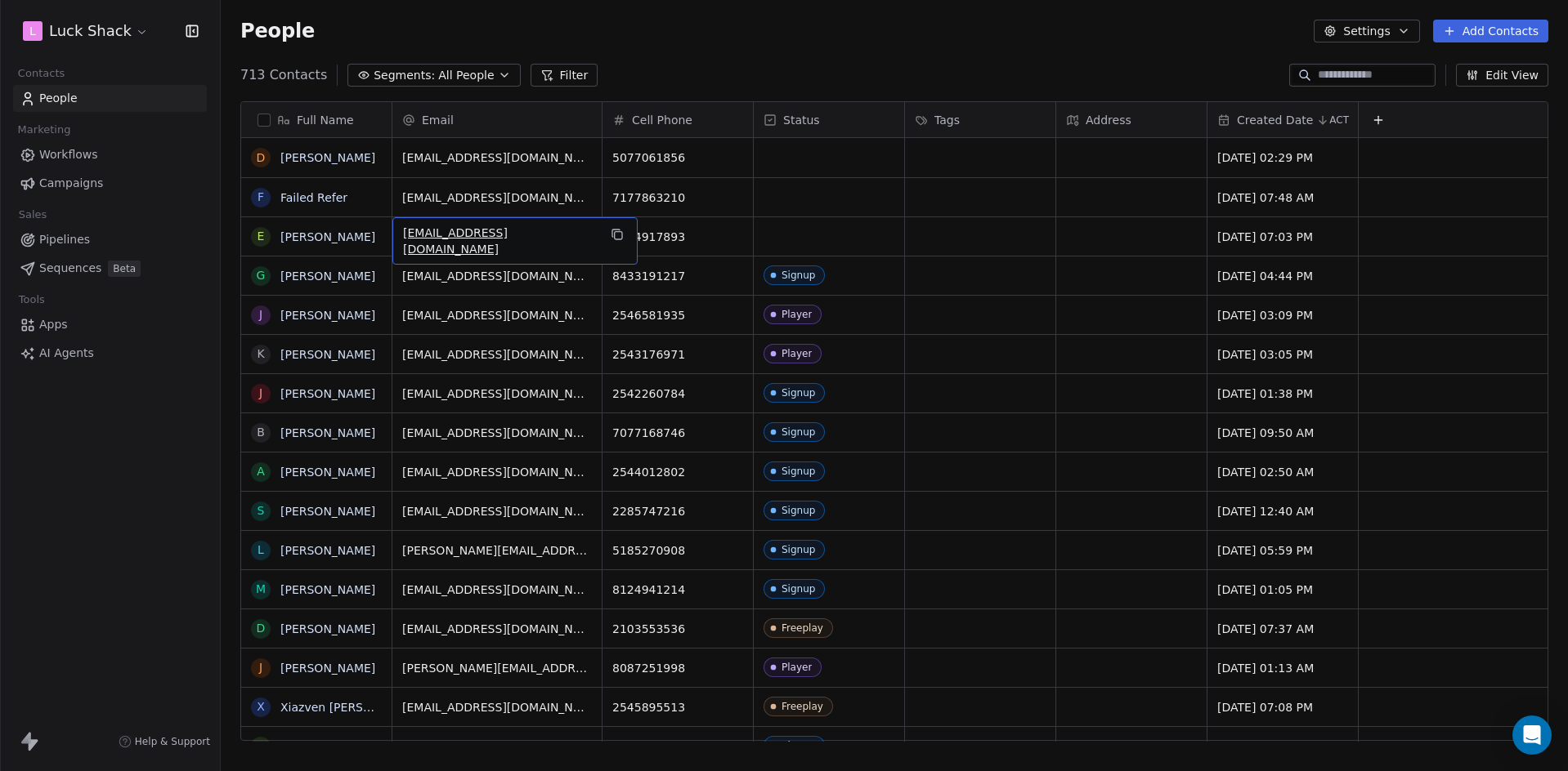
click at [591, 239] on div "[EMAIL_ADDRESS][DOMAIN_NAME]" at bounding box center [514, 240] width 245 height 47
click at [563, 233] on div "[EMAIL_ADDRESS][DOMAIN_NAME]" at bounding box center [514, 240] width 245 height 47
click at [610, 233] on icon "grid" at bounding box center [617, 234] width 13 height 13
click at [750, 244] on div "5044917893" at bounding box center [678, 236] width 150 height 39
click at [793, 242] on html "L Luck Shack Contacts People Marketing Workflows Campaigns Sales Pipelines Sequ…" at bounding box center [784, 386] width 1568 height 771
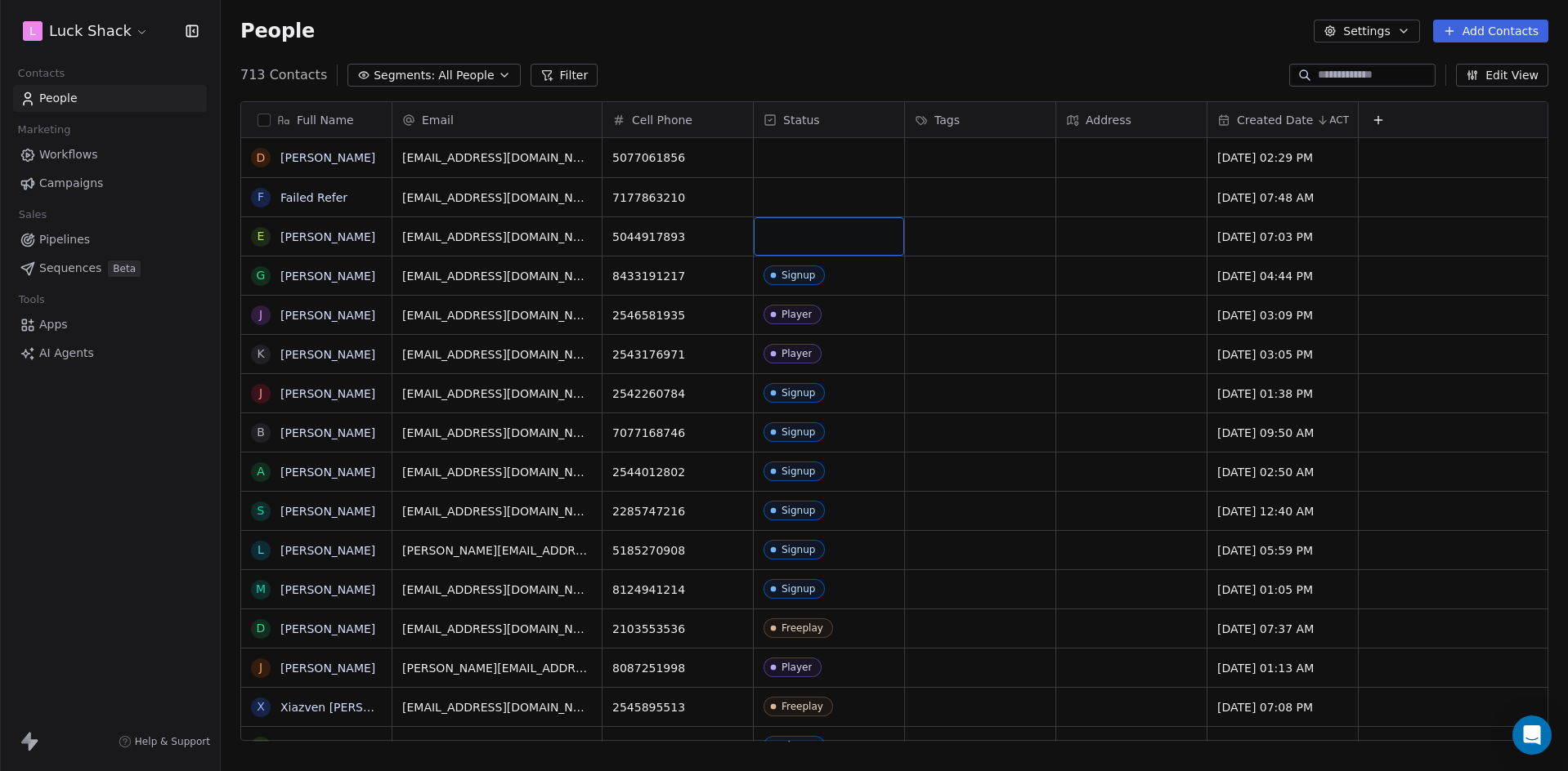
click at [806, 233] on div "grid" at bounding box center [829, 236] width 150 height 39
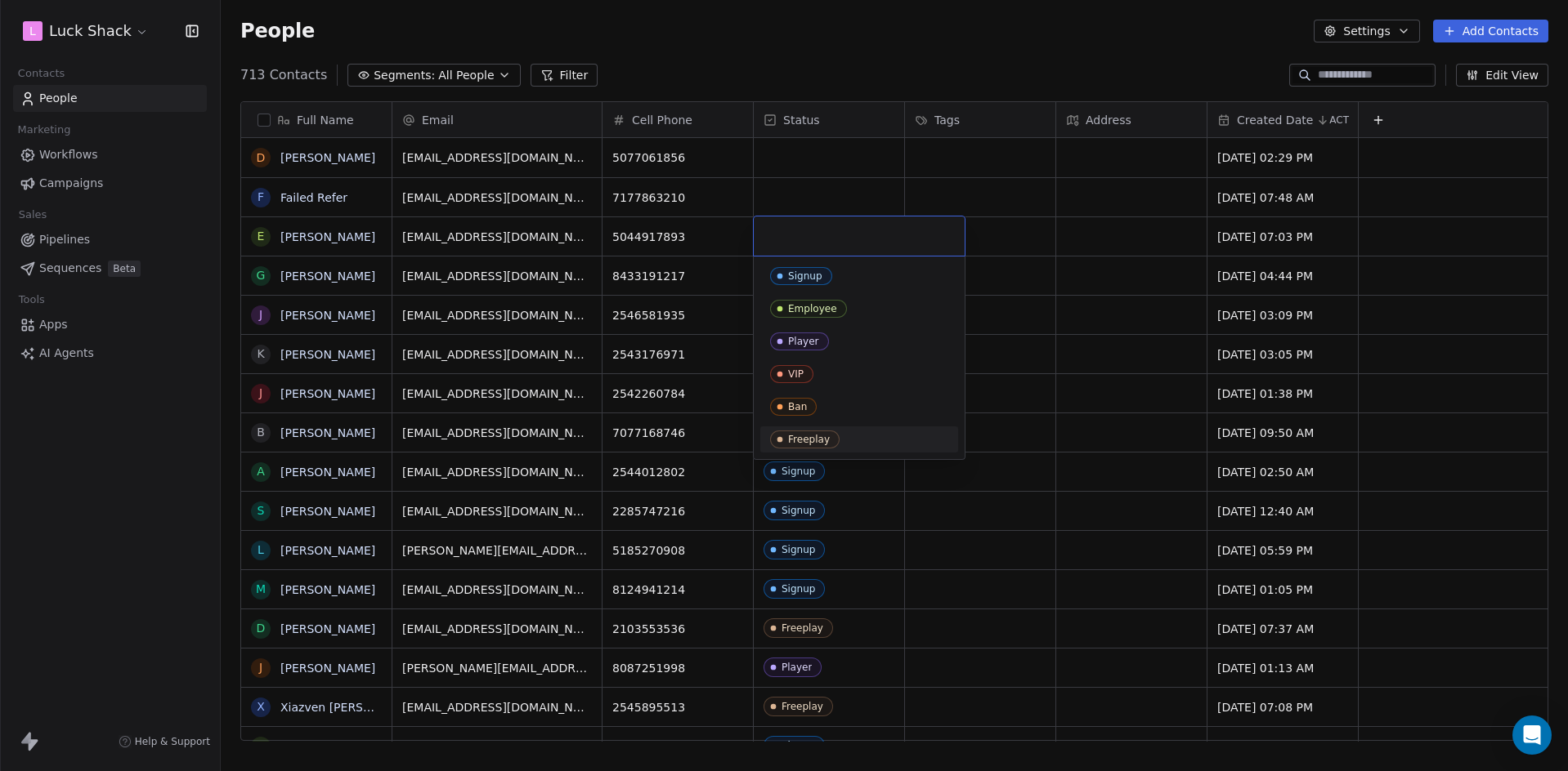
click at [806, 446] on span "Freeplay" at bounding box center [805, 440] width 69 height 18
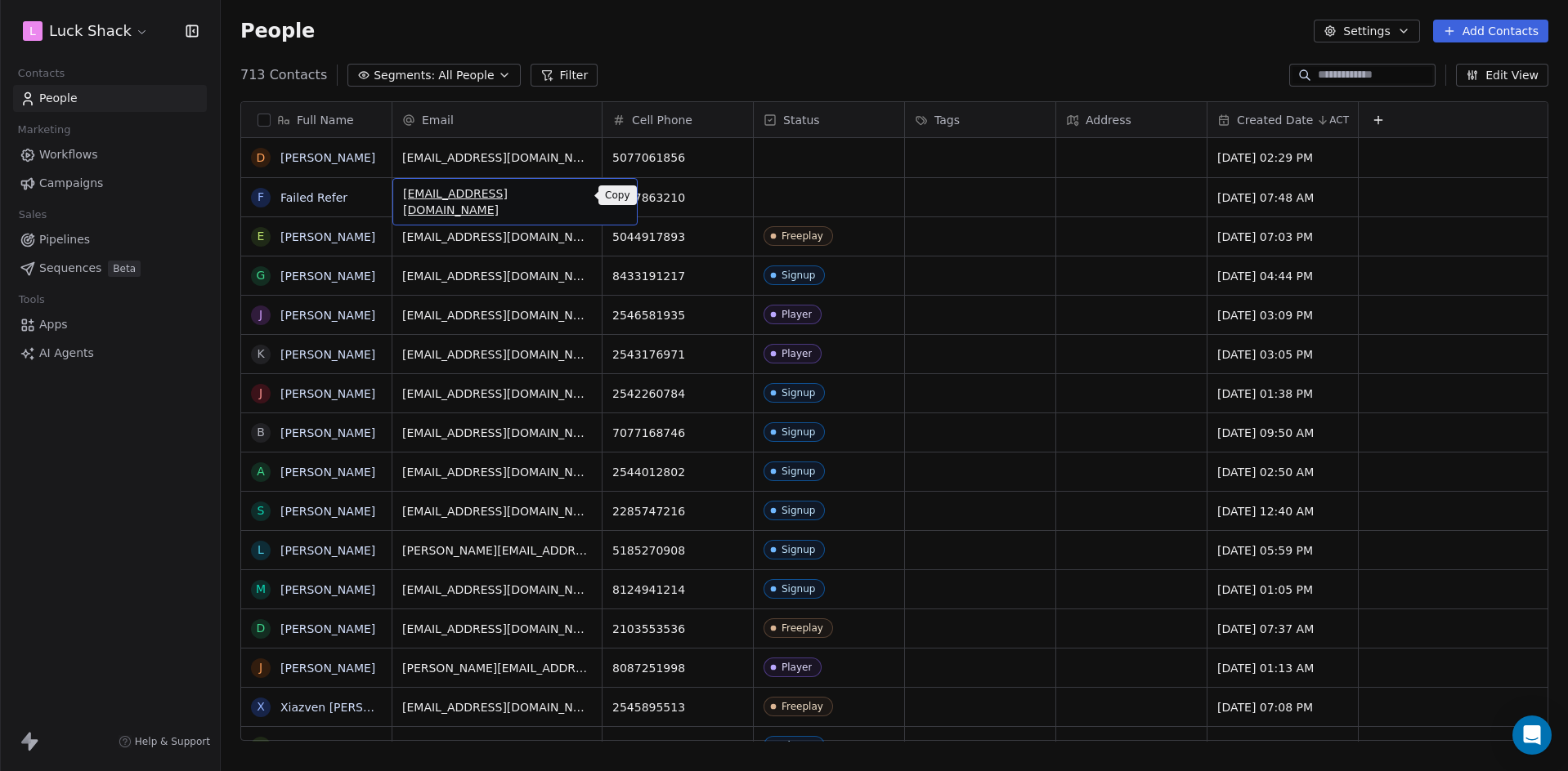
click at [608, 196] on button "grid" at bounding box center [618, 196] width 20 height 20
click at [783, 199] on div "grid" at bounding box center [829, 197] width 150 height 39
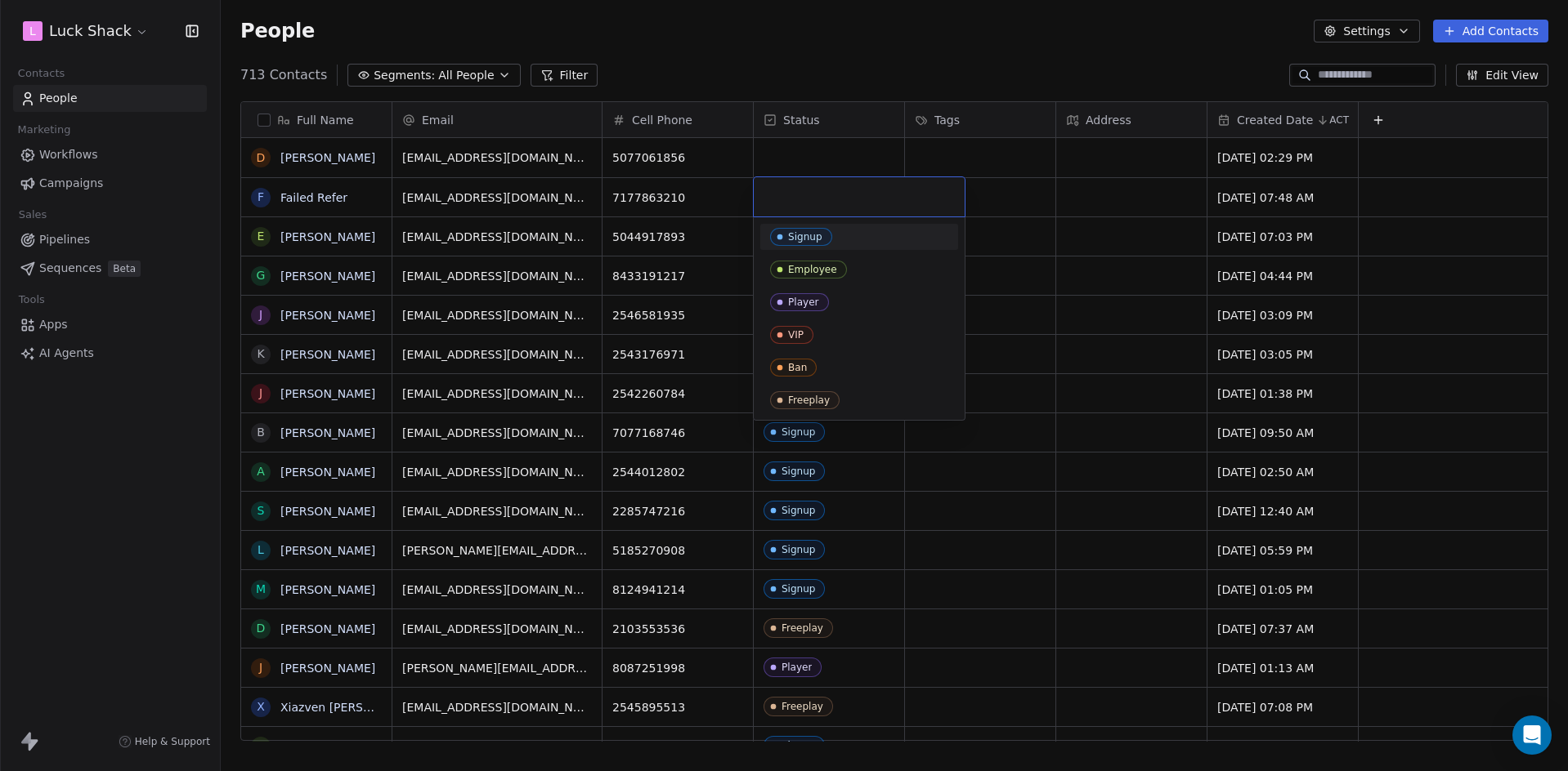
click at [819, 232] on div "Signup" at bounding box center [805, 237] width 35 height 12
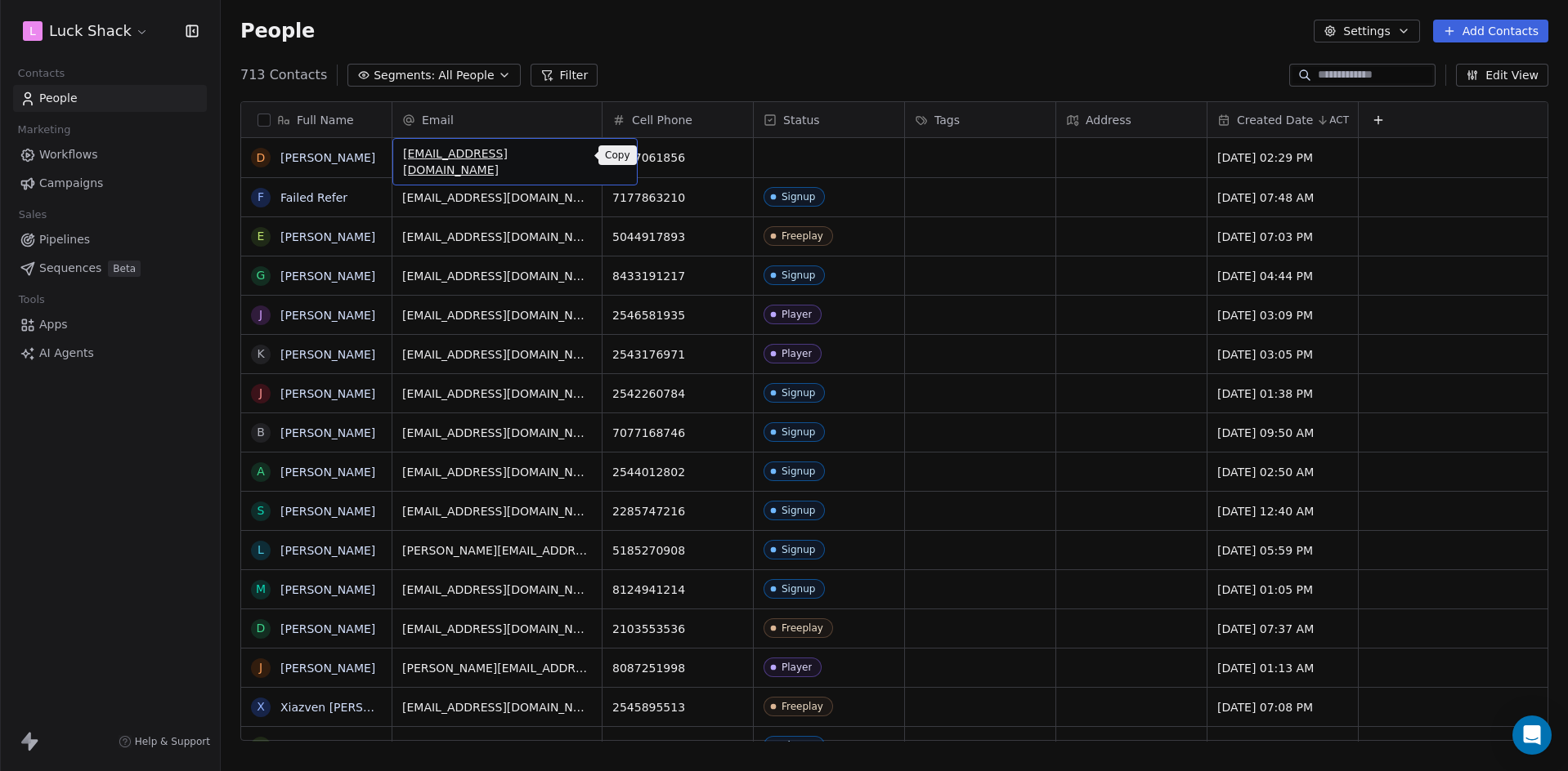
click at [610, 154] on icon "grid" at bounding box center [617, 155] width 13 height 13
click at [778, 155] on div "grid" at bounding box center [829, 158] width 150 height 40
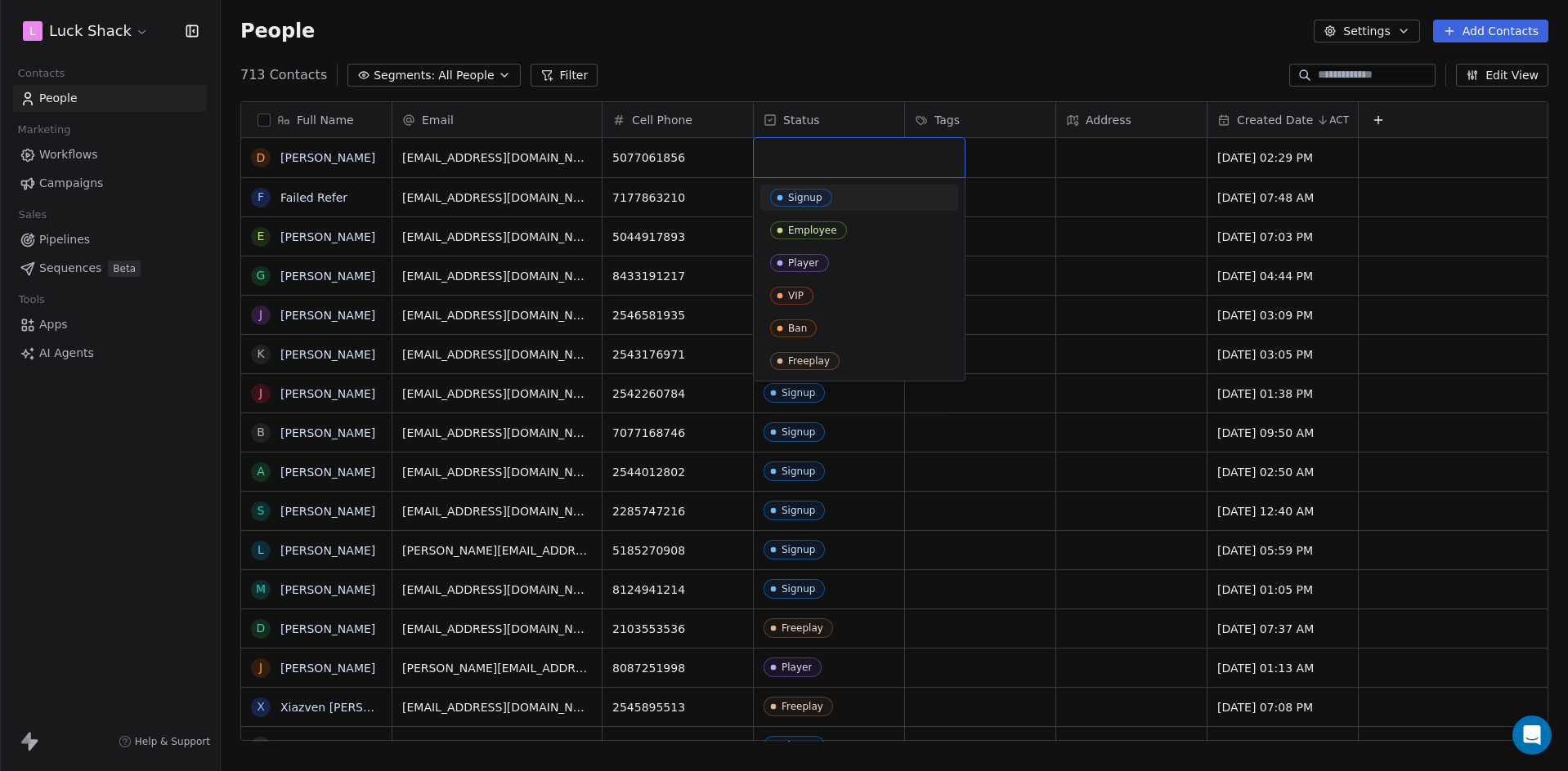
click at [831, 196] on div "Signup" at bounding box center [860, 198] width 178 height 18
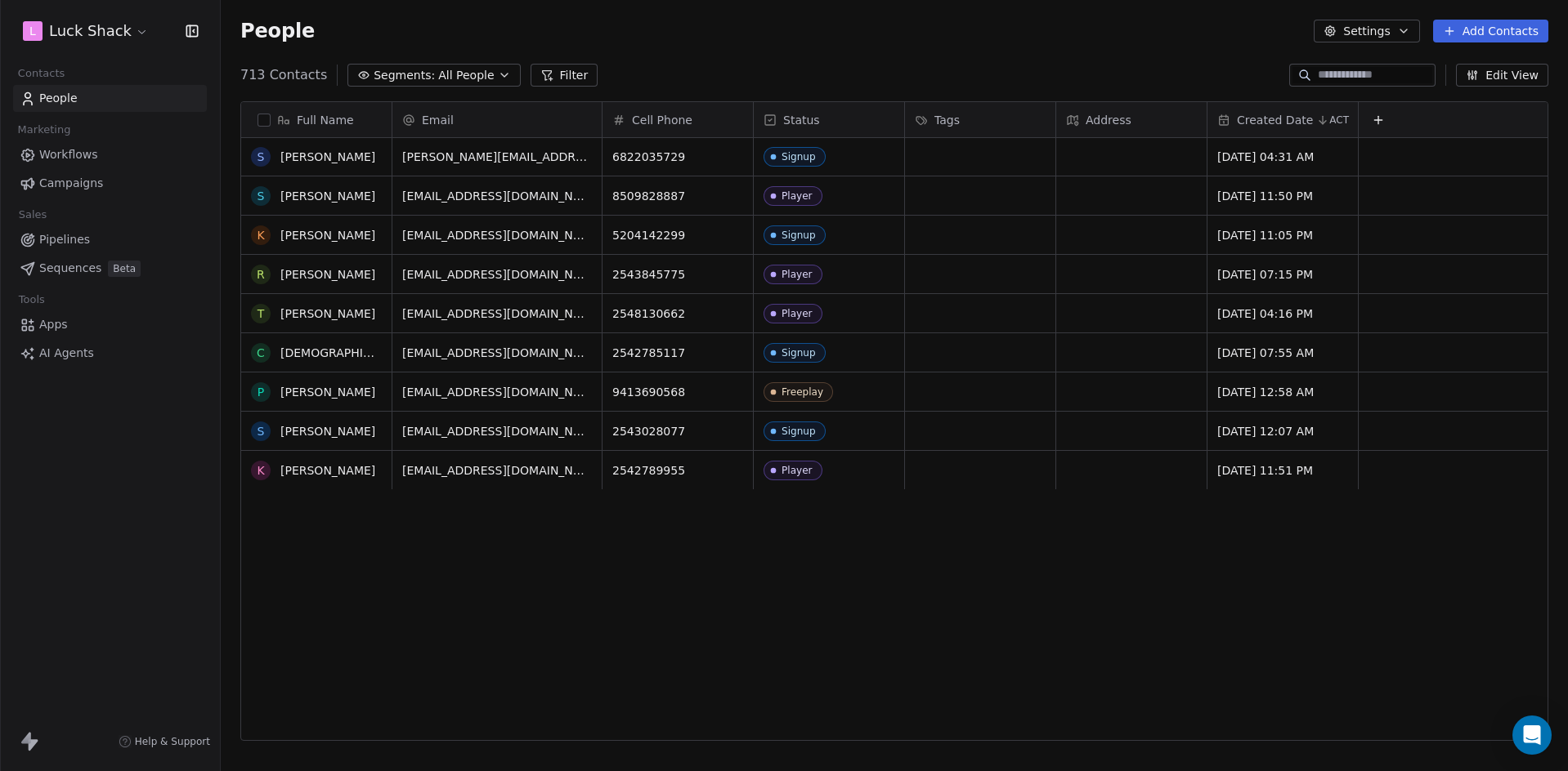
scroll to position [0, 0]
